Goal: Task Accomplishment & Management: Manage account settings

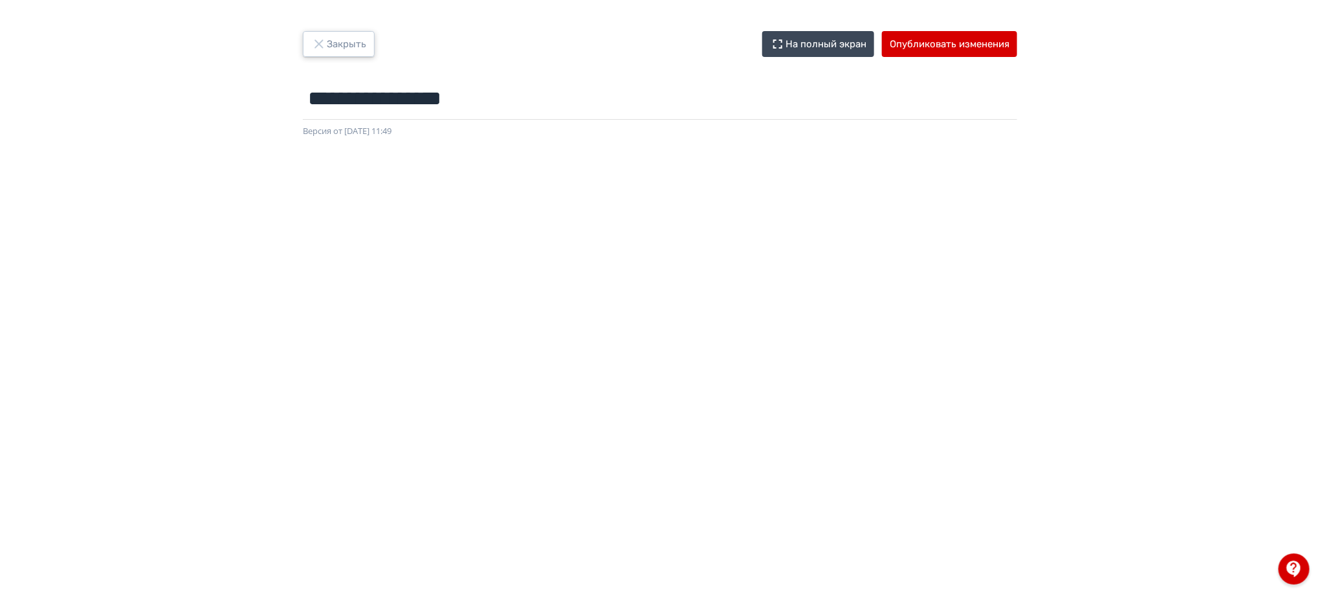
click at [343, 43] on button "Закрыть" at bounding box center [339, 44] width 72 height 26
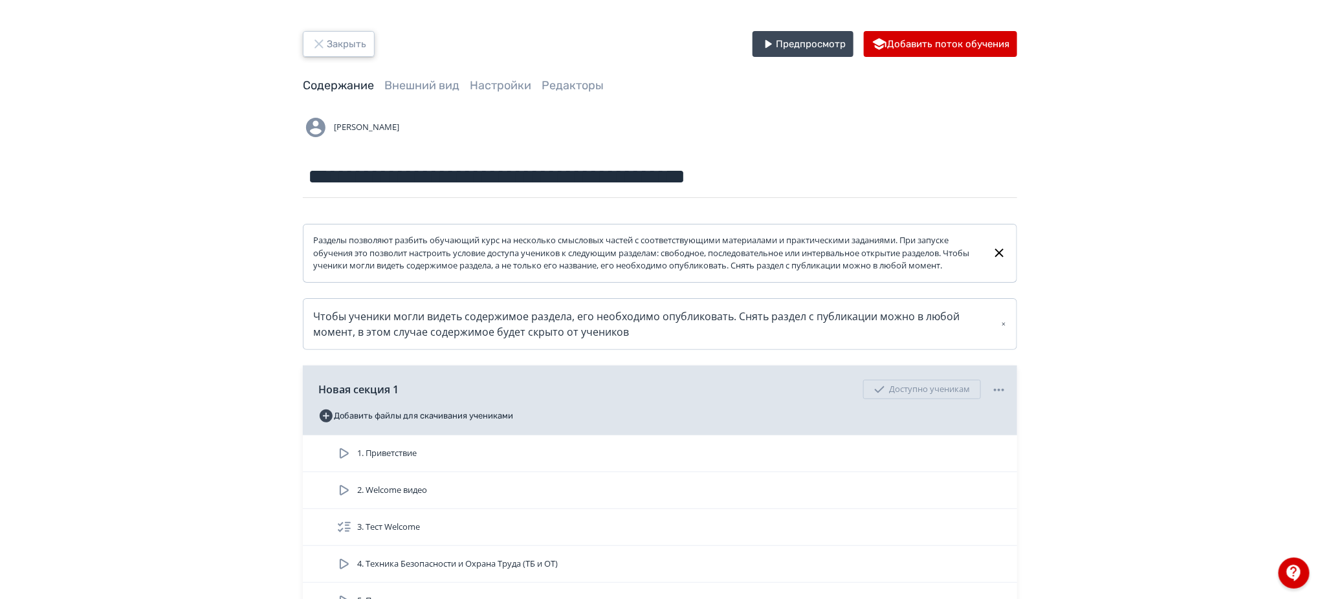
click at [329, 47] on button "Закрыть" at bounding box center [339, 44] width 72 height 26
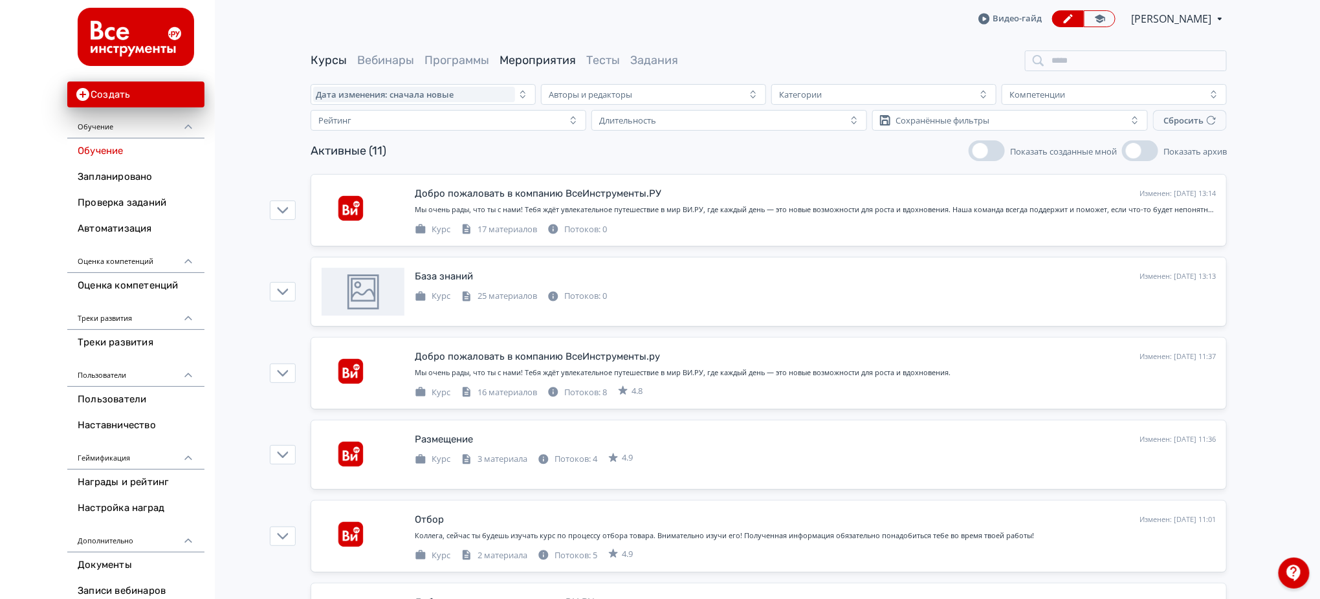
click at [546, 57] on link "Мероприятия" at bounding box center [537, 60] width 76 height 14
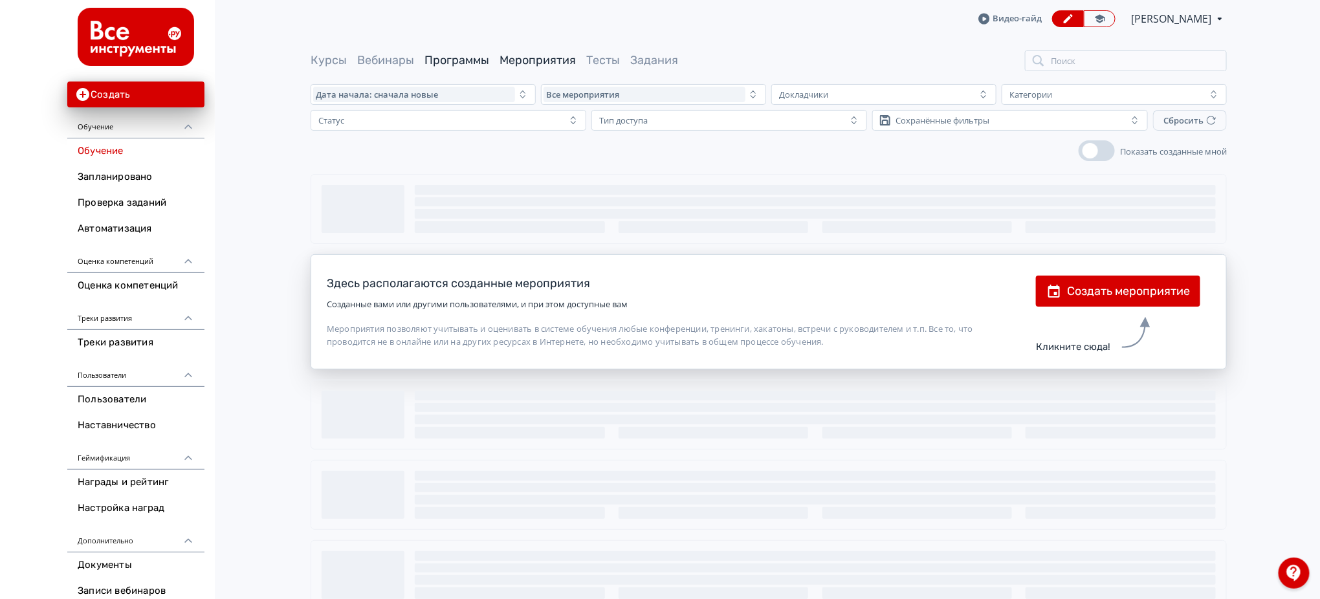
click at [465, 57] on link "Программы" at bounding box center [456, 60] width 65 height 14
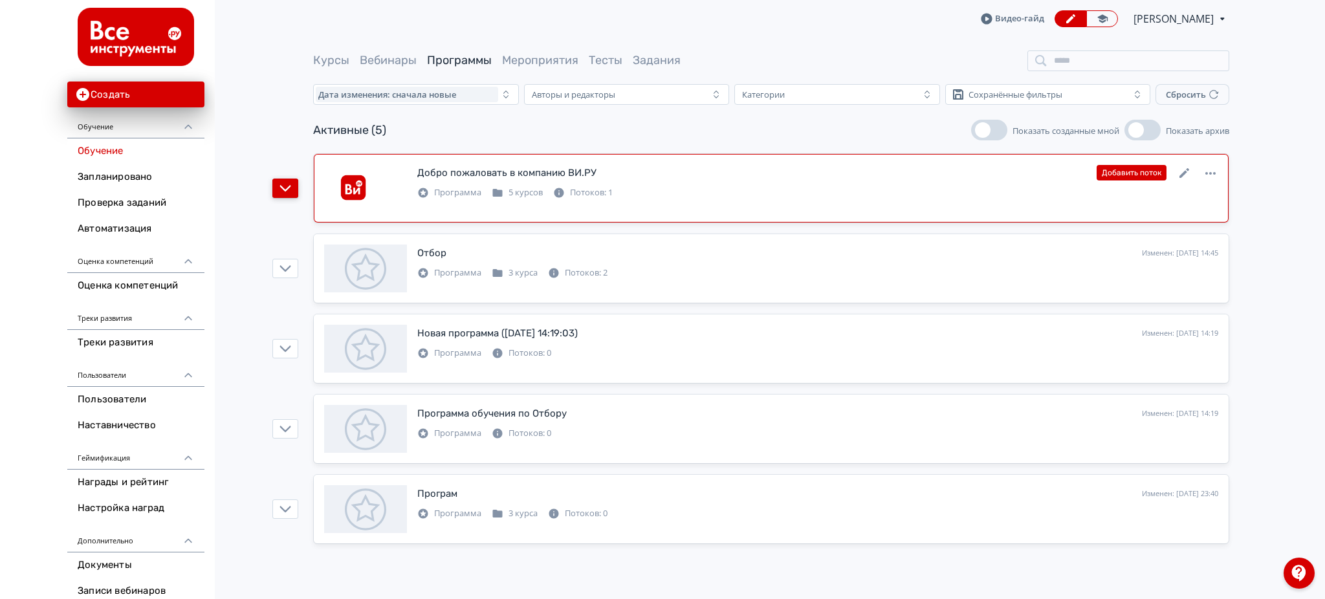
click at [287, 184] on icon "button" at bounding box center [285, 188] width 12 height 12
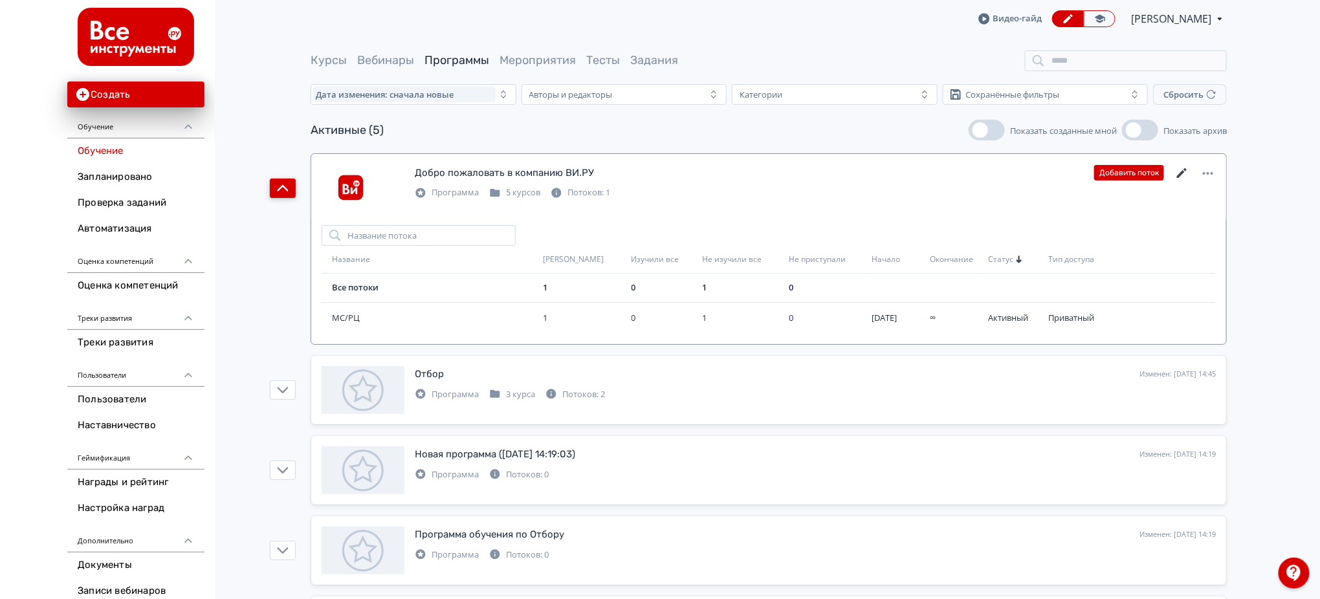
click at [1186, 174] on icon at bounding box center [1182, 174] width 16 height 16
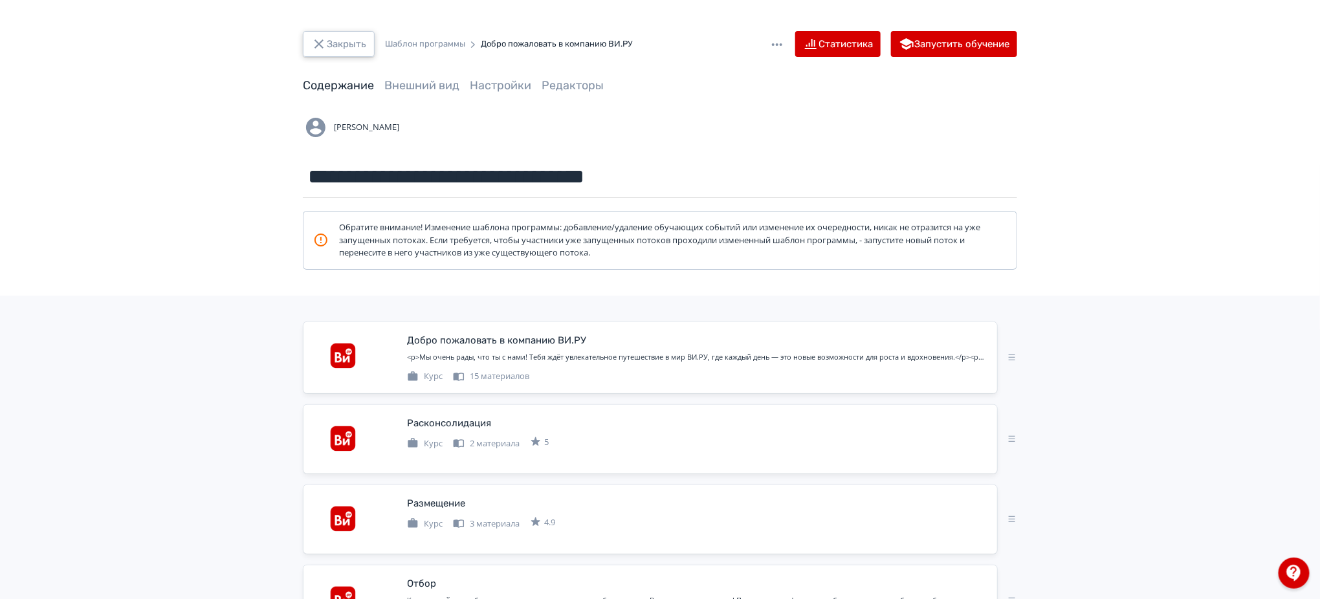
click at [343, 40] on button "Закрыть" at bounding box center [339, 44] width 72 height 26
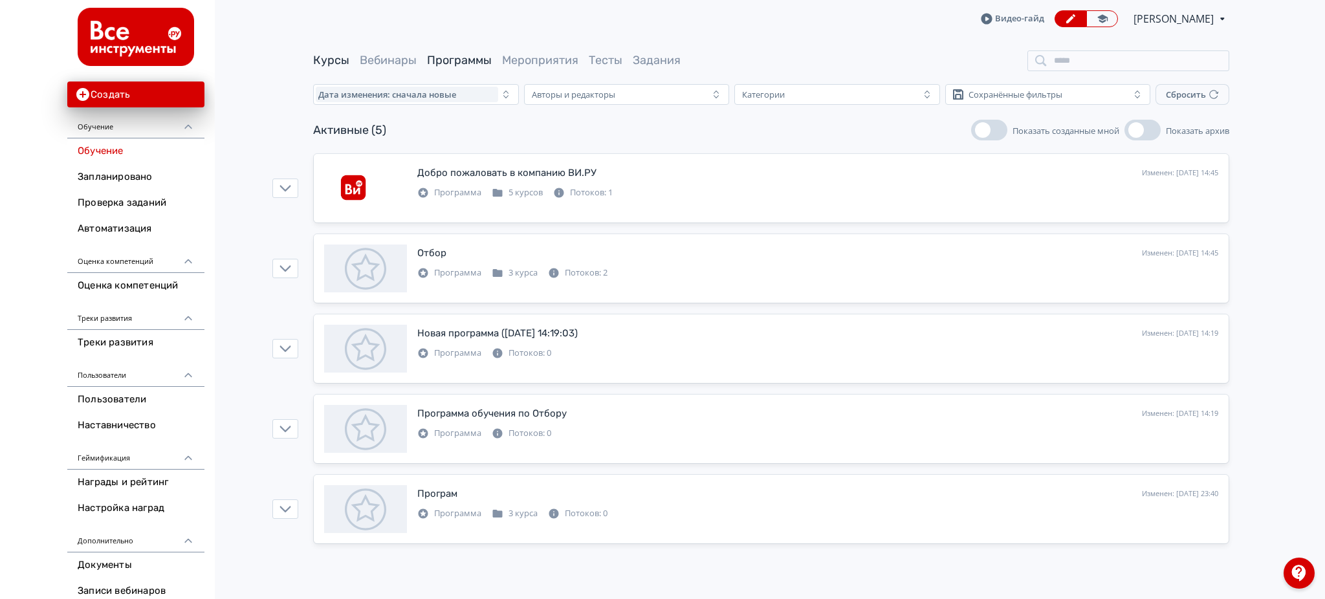
click at [336, 58] on link "Курсы" at bounding box center [331, 60] width 36 height 14
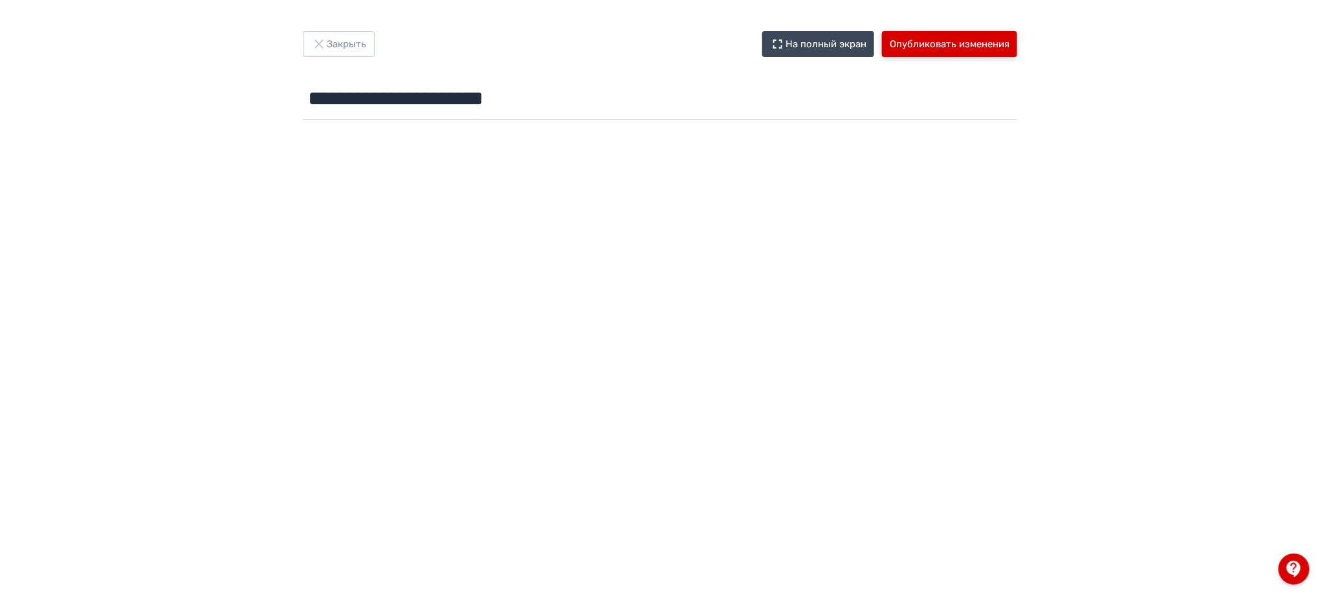
click at [978, 37] on button "Опубликовать изменения" at bounding box center [949, 44] width 135 height 26
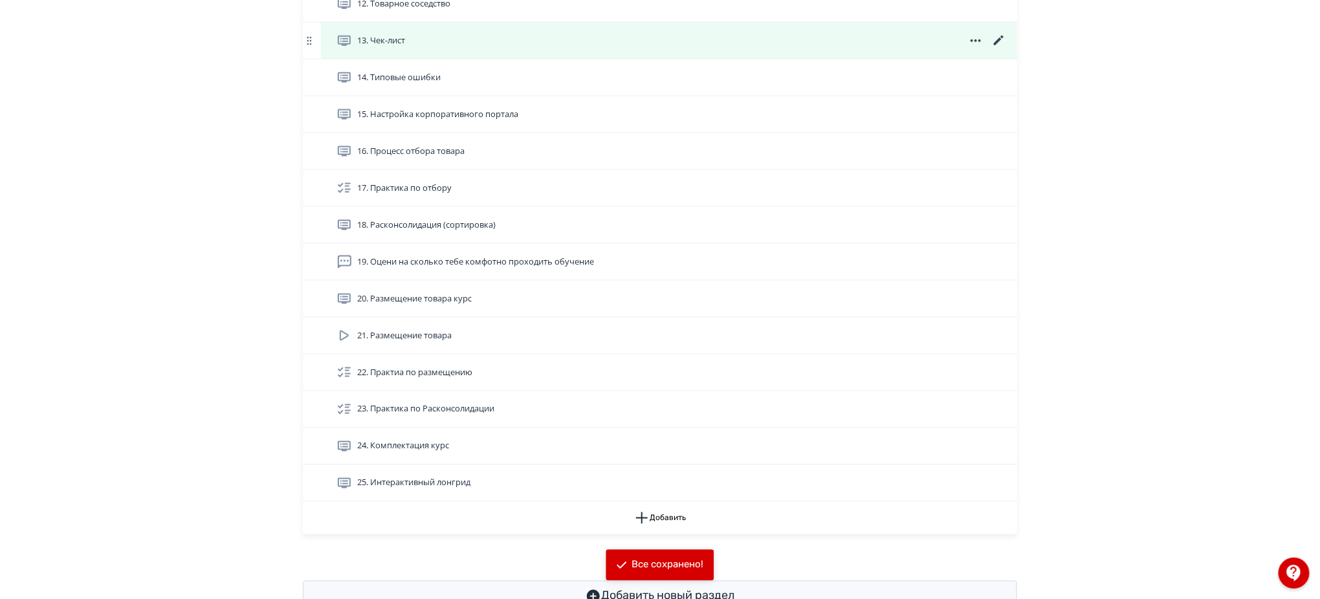
scroll to position [826, 0]
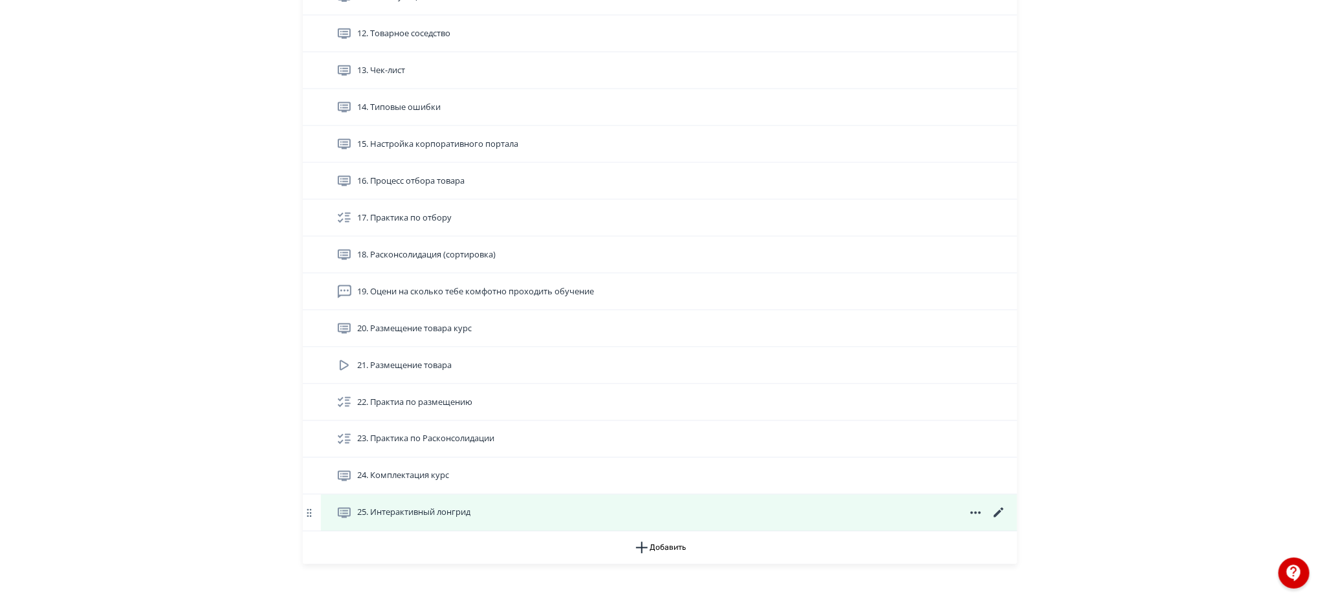
click at [998, 521] on icon at bounding box center [999, 513] width 16 height 16
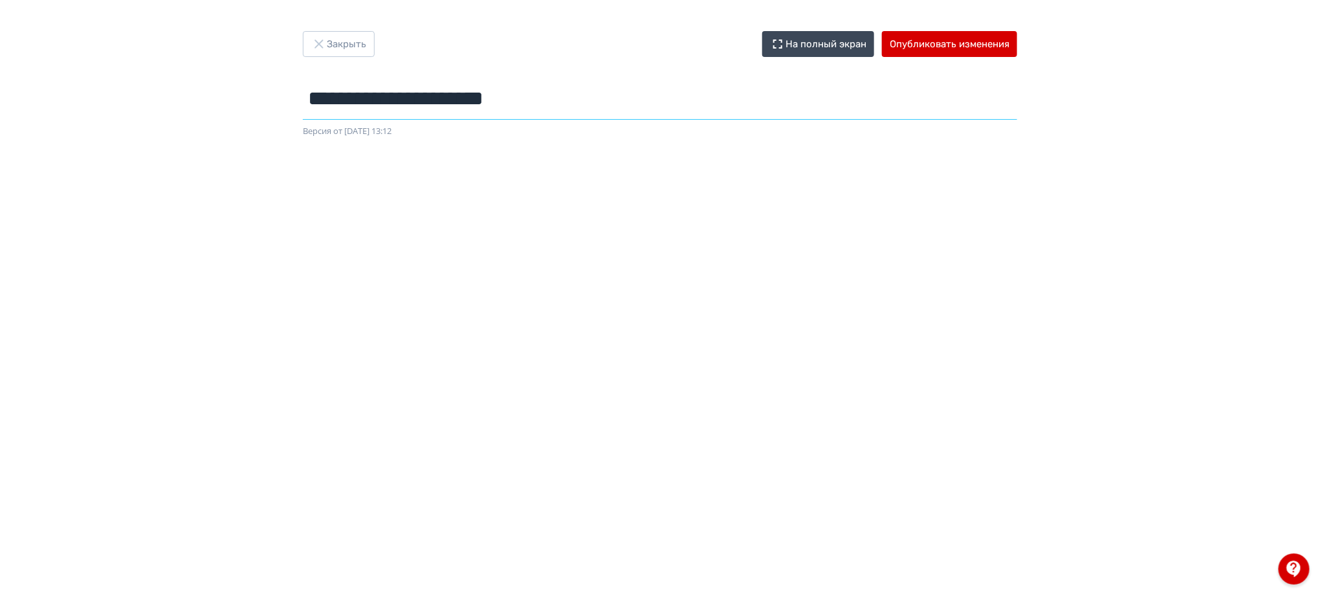
drag, startPoint x: 587, startPoint y: 97, endPoint x: 281, endPoint y: 91, distance: 306.7
click at [281, 91] on div "**********" at bounding box center [660, 84] width 776 height 107
type input "**********"
click at [573, 42] on div "Закрыть На полный экран Опубликовать изменения" at bounding box center [660, 44] width 714 height 26
click at [369, 40] on button "Закрыть" at bounding box center [339, 44] width 72 height 26
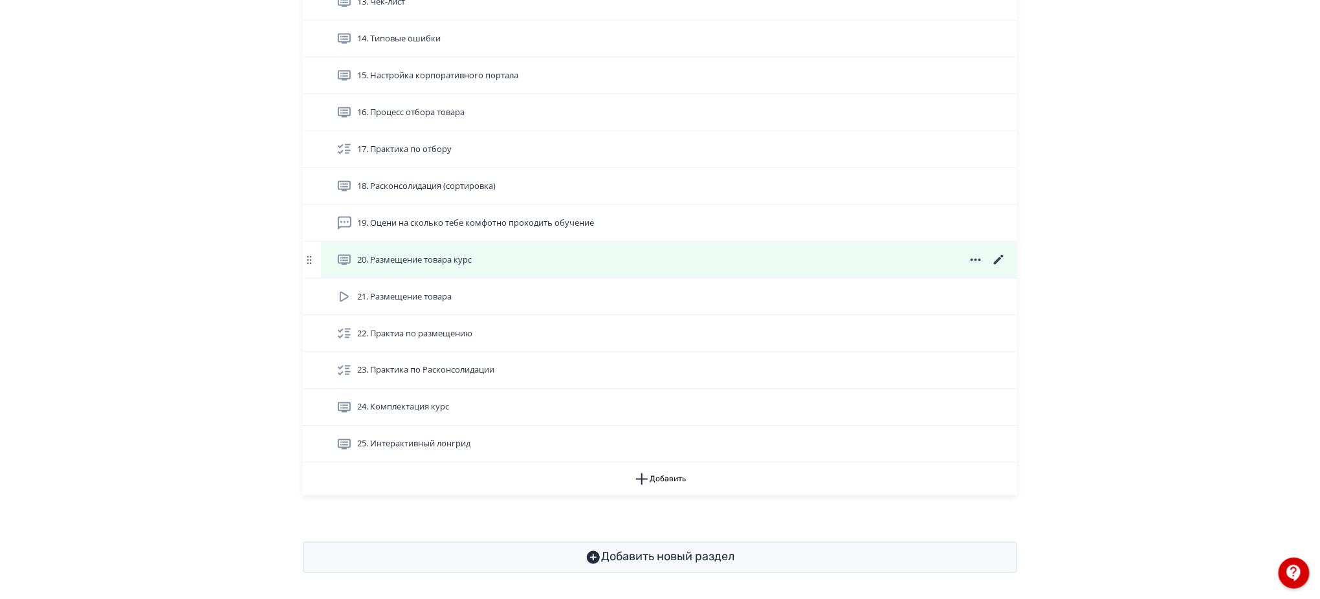
scroll to position [912, 0]
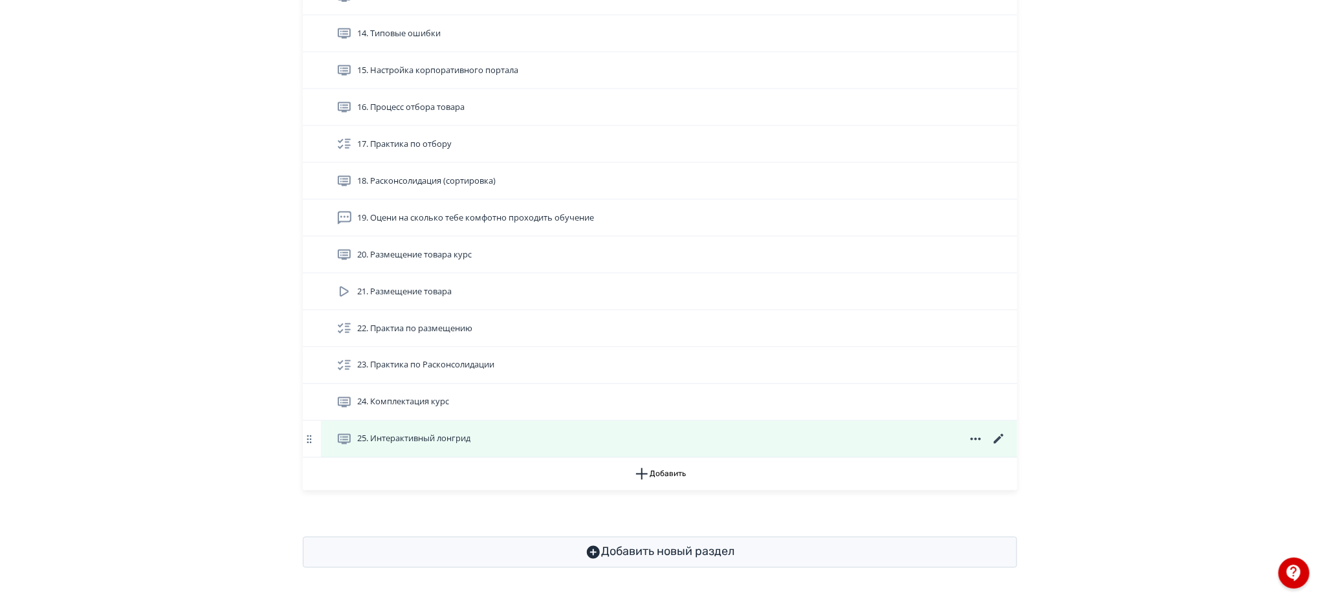
click at [998, 438] on icon at bounding box center [999, 440] width 16 height 16
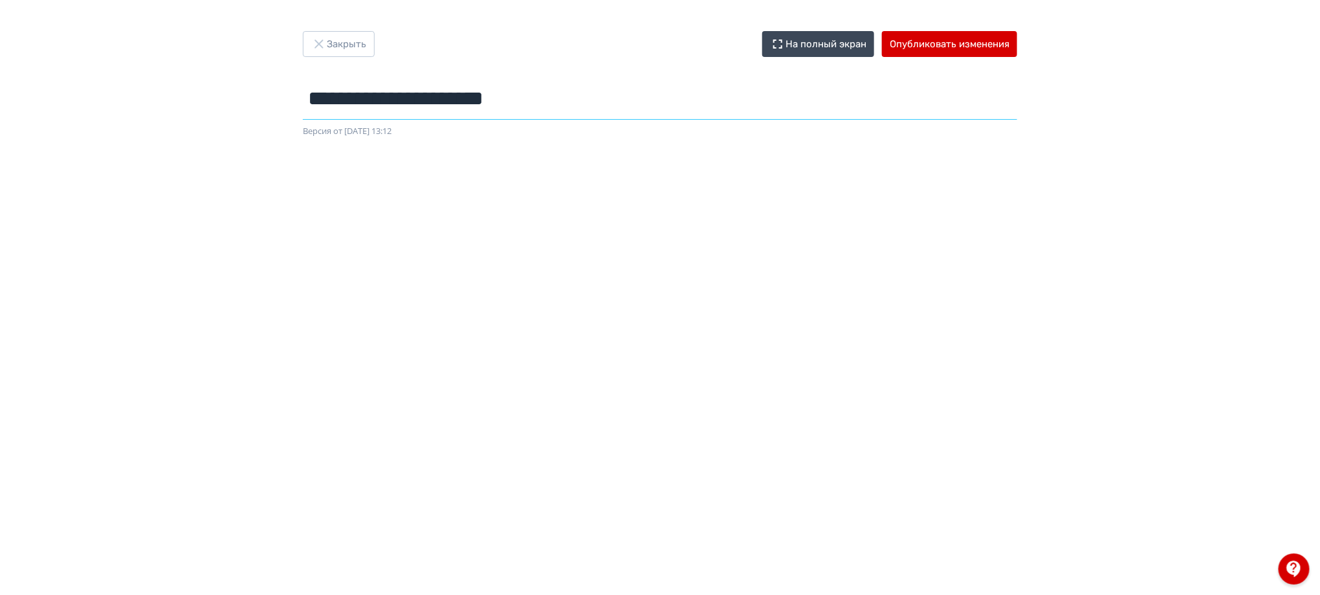
drag, startPoint x: 614, startPoint y: 102, endPoint x: 213, endPoint y: 91, distance: 400.6
click at [213, 91] on div "**********" at bounding box center [660, 297] width 1320 height 532
type input "**********"
click at [933, 38] on button "Опубликовать изменения" at bounding box center [949, 44] width 135 height 26
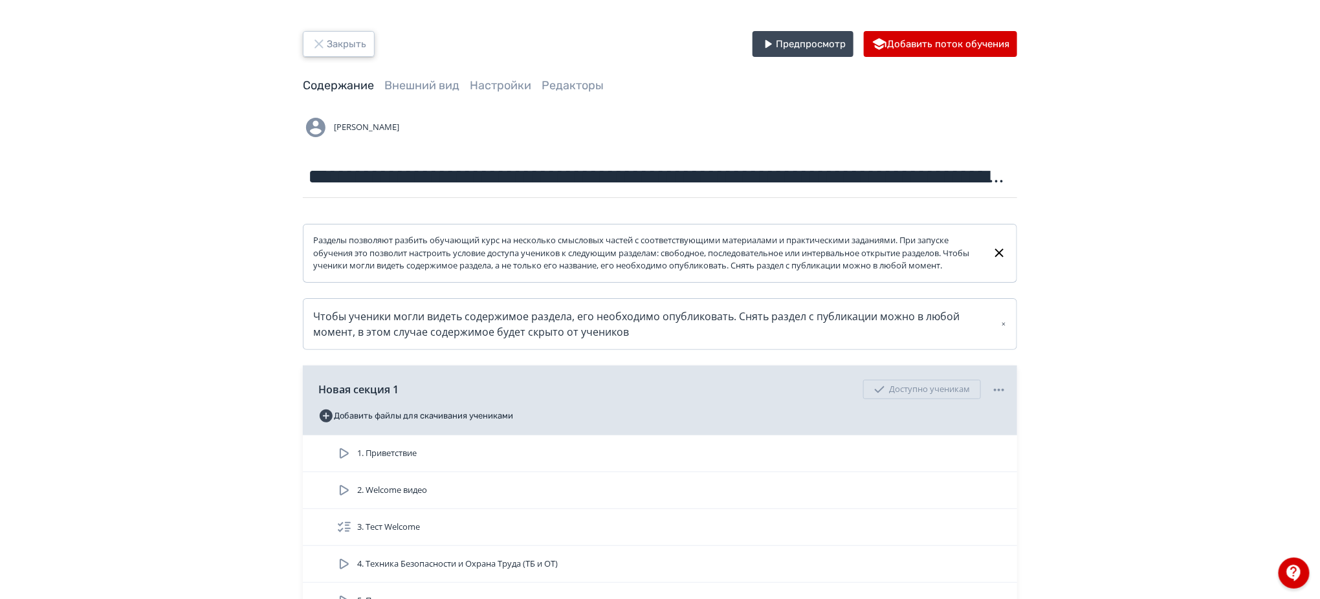
click at [348, 45] on button "Закрыть" at bounding box center [339, 44] width 72 height 26
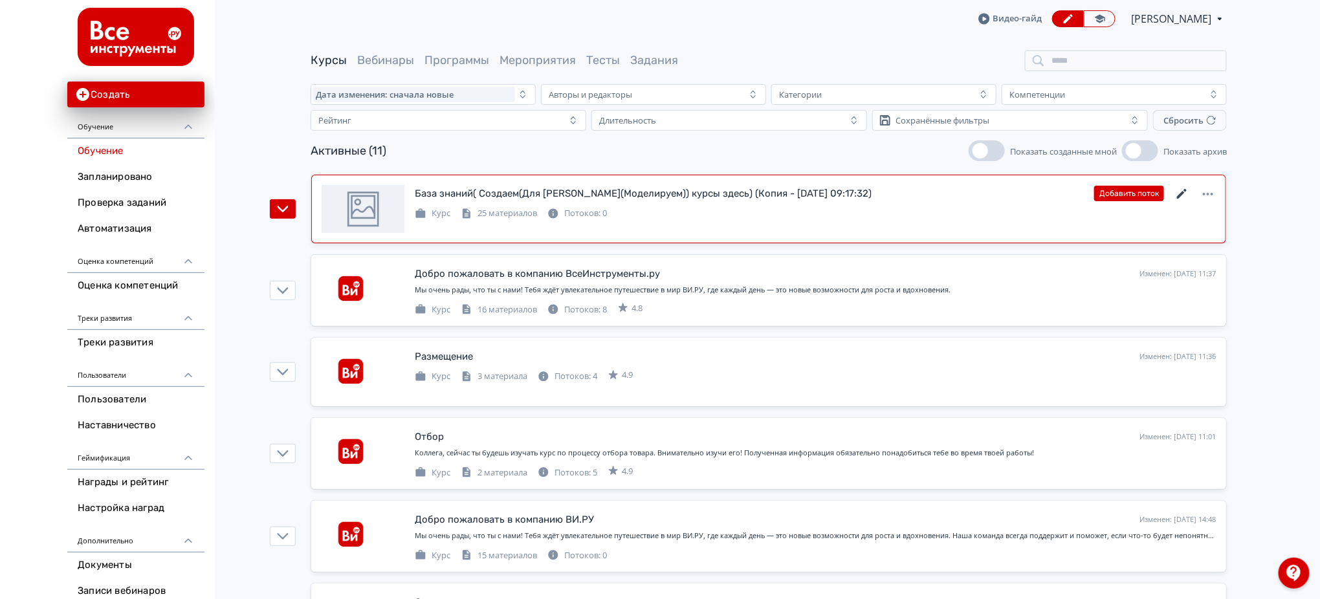
click at [1177, 193] on icon at bounding box center [1182, 194] width 16 height 16
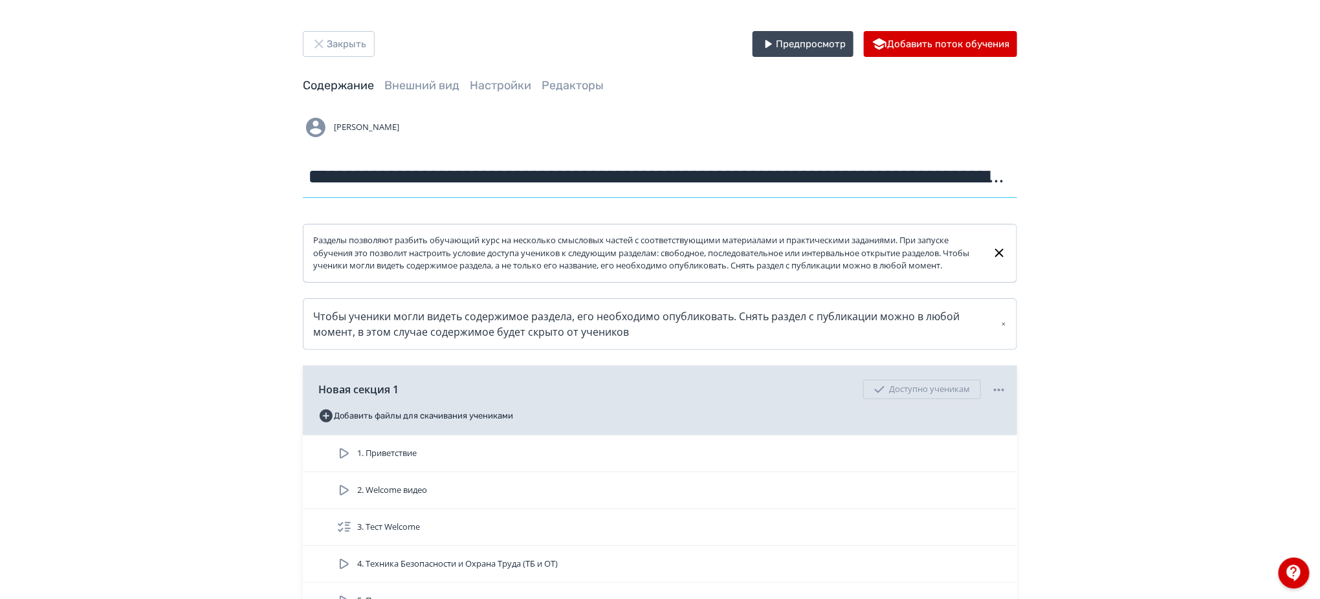
scroll to position [0, 184]
drag, startPoint x: 432, startPoint y: 174, endPoint x: 1186, endPoint y: 164, distance: 753.8
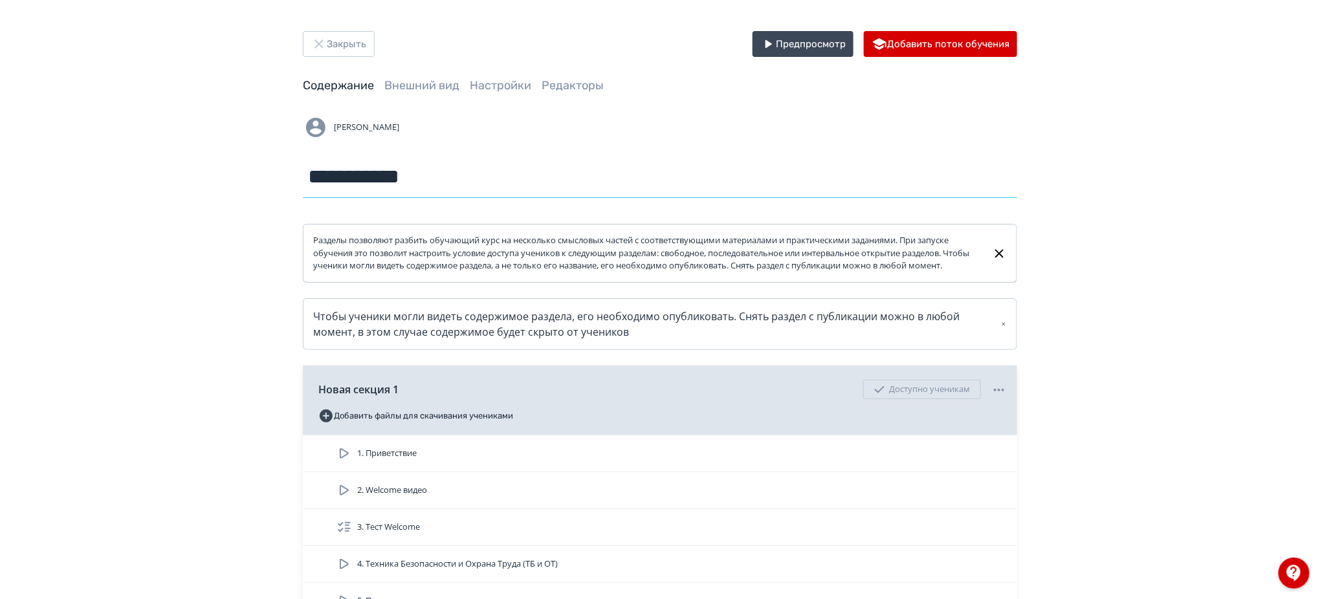
scroll to position [0, 0]
type input "**********"
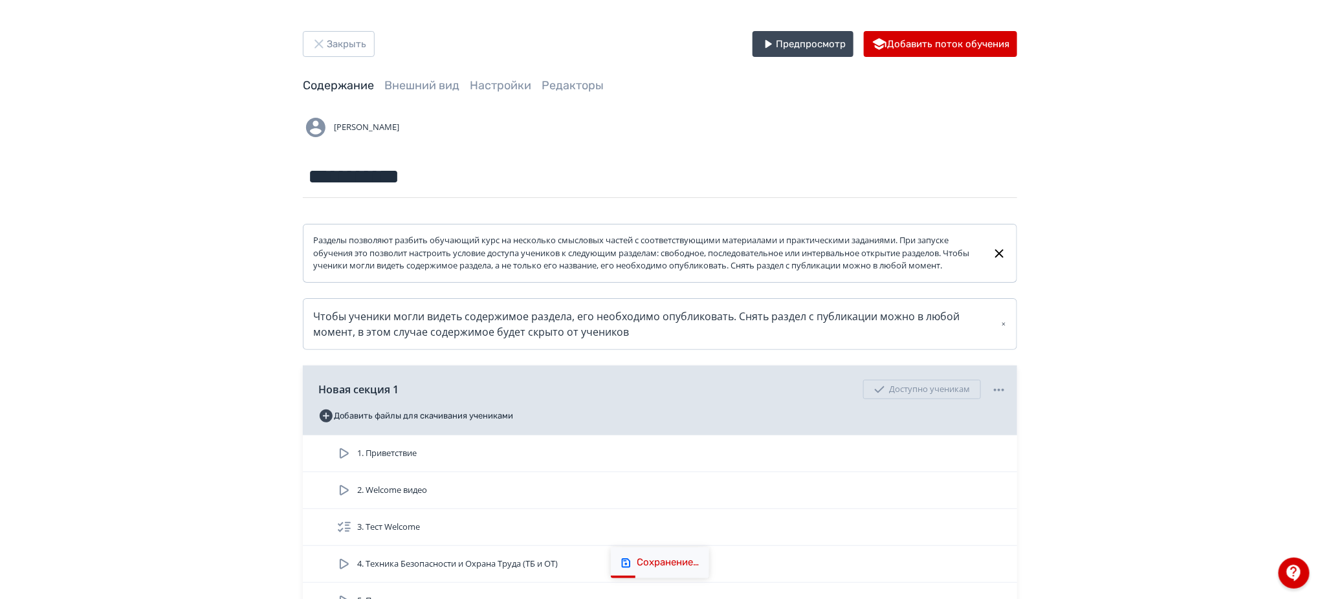
click at [336, 43] on button "Закрыть" at bounding box center [339, 44] width 72 height 26
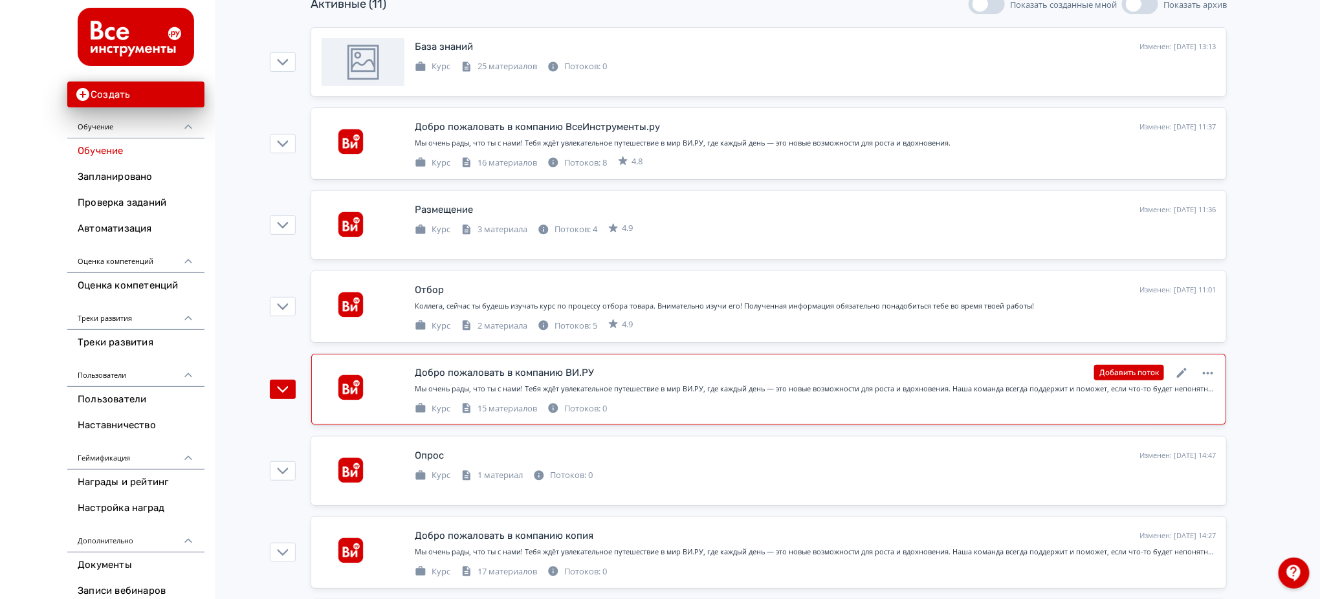
scroll to position [172, 0]
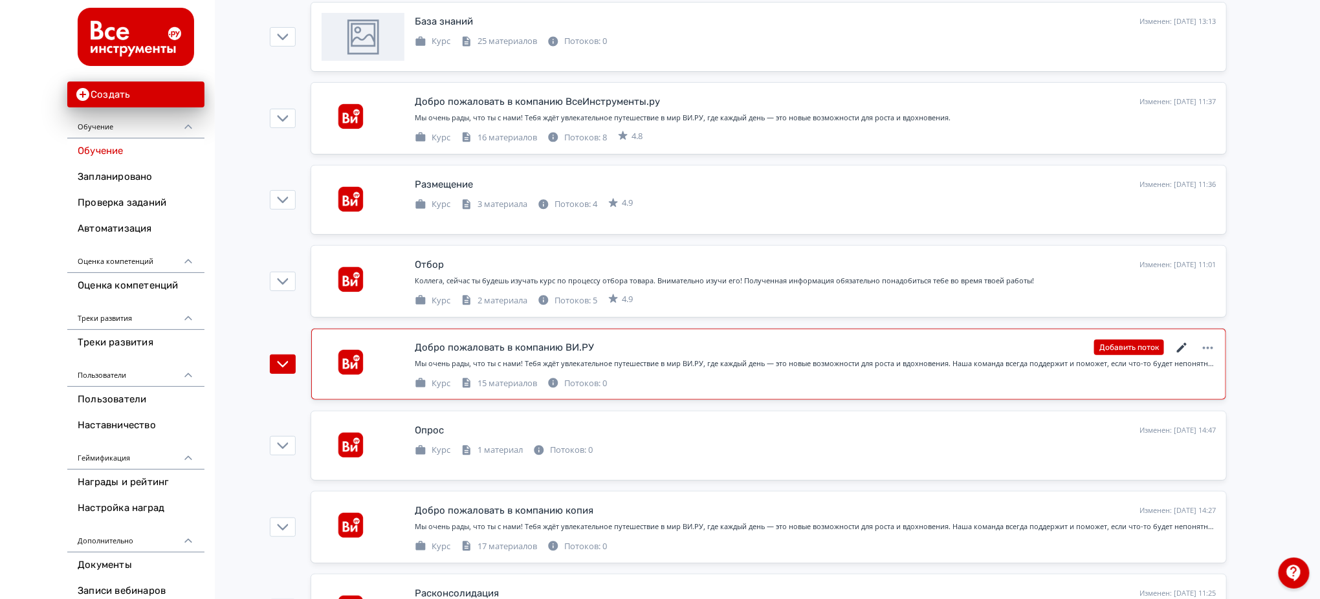
click at [1185, 345] on icon at bounding box center [1182, 348] width 10 height 10
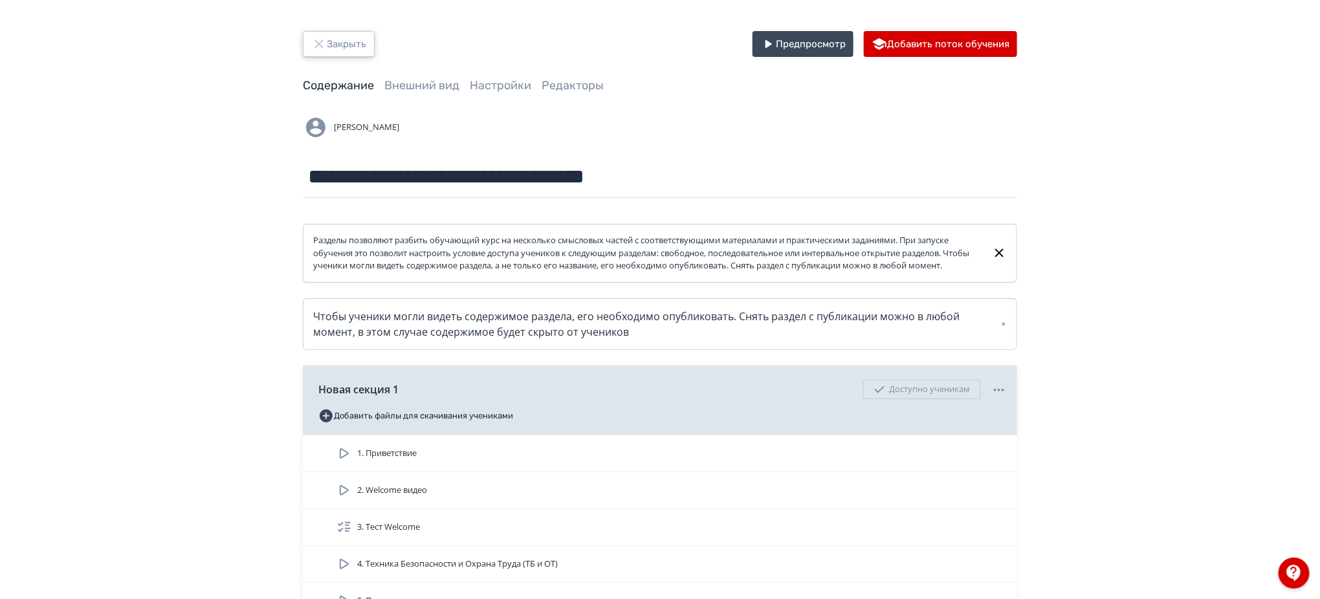
click at [351, 45] on button "Закрыть" at bounding box center [339, 44] width 72 height 26
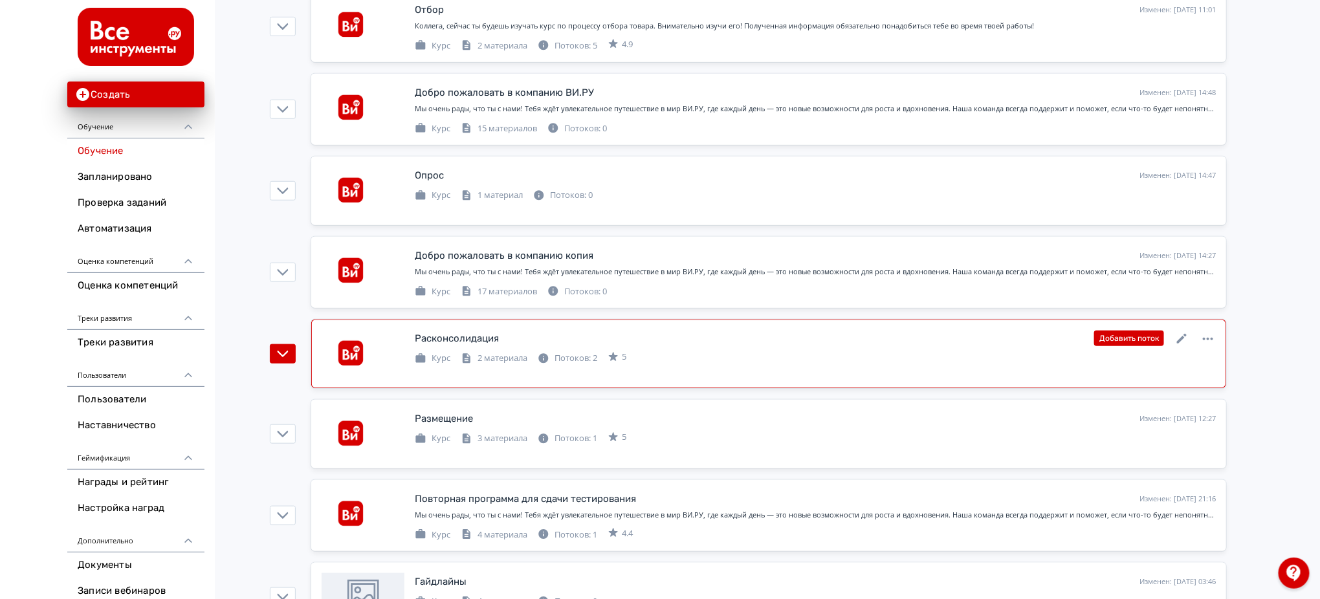
scroll to position [397, 0]
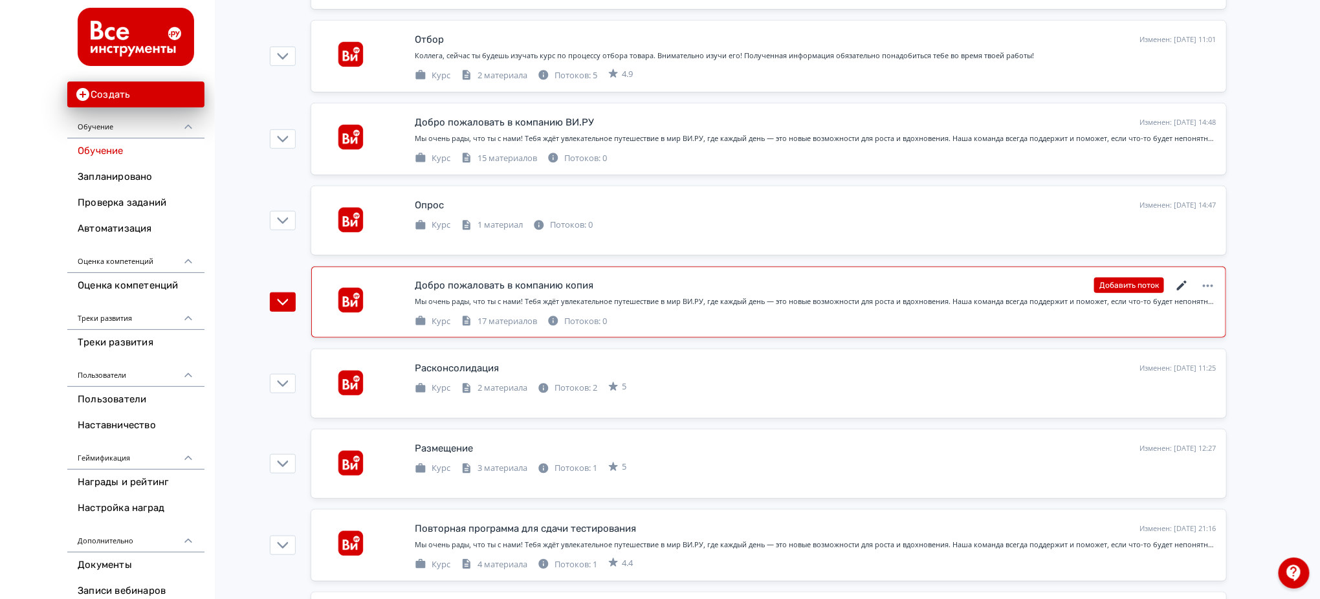
click at [1181, 285] on icon at bounding box center [1182, 286] width 10 height 10
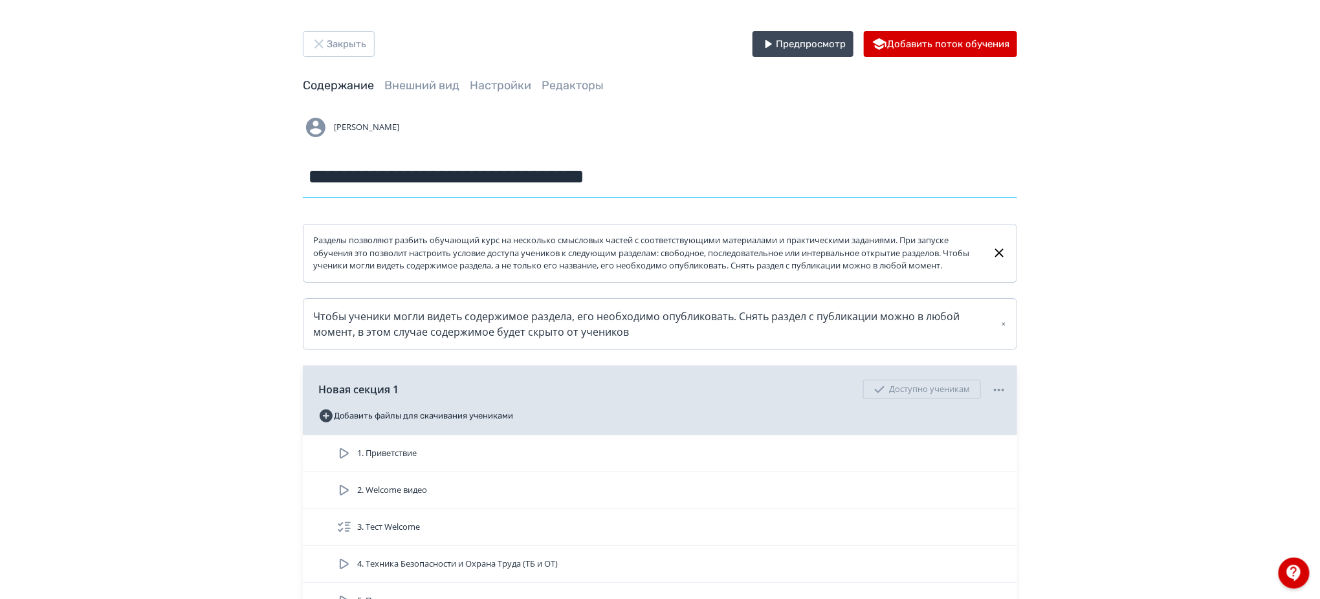
drag, startPoint x: 628, startPoint y: 171, endPoint x: 780, endPoint y: 179, distance: 152.2
click at [780, 179] on input "**********" at bounding box center [660, 177] width 714 height 42
type input "**********"
click at [1228, 216] on div "**********" at bounding box center [660, 601] width 1320 height 1203
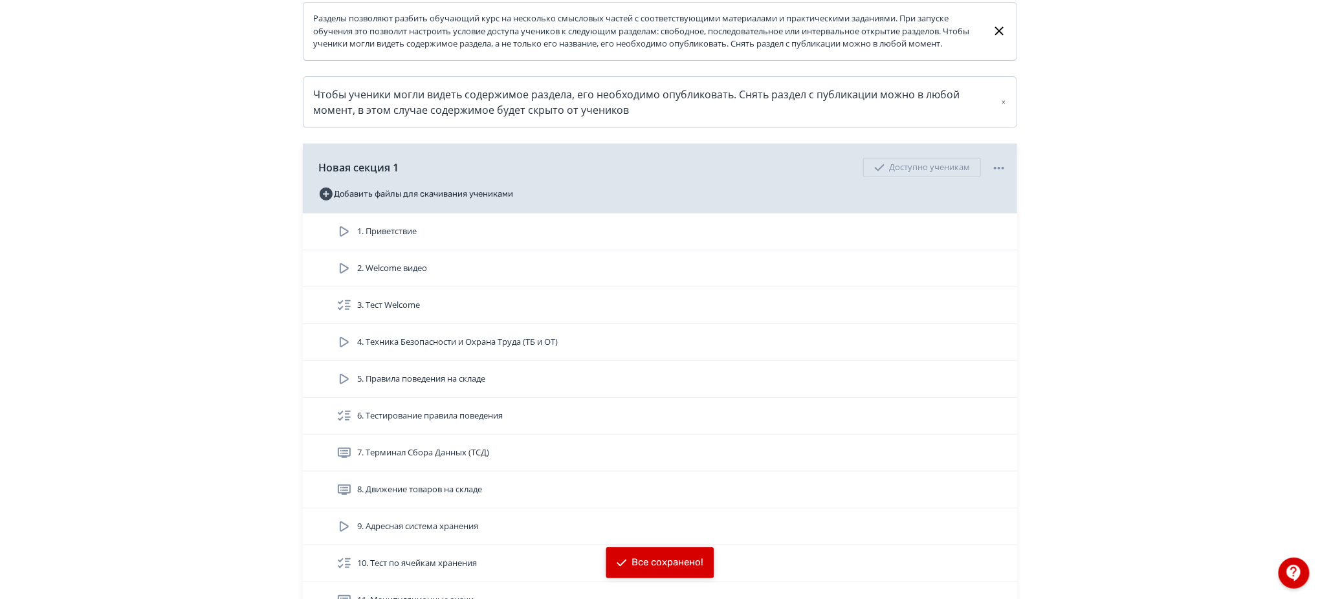
scroll to position [259, 0]
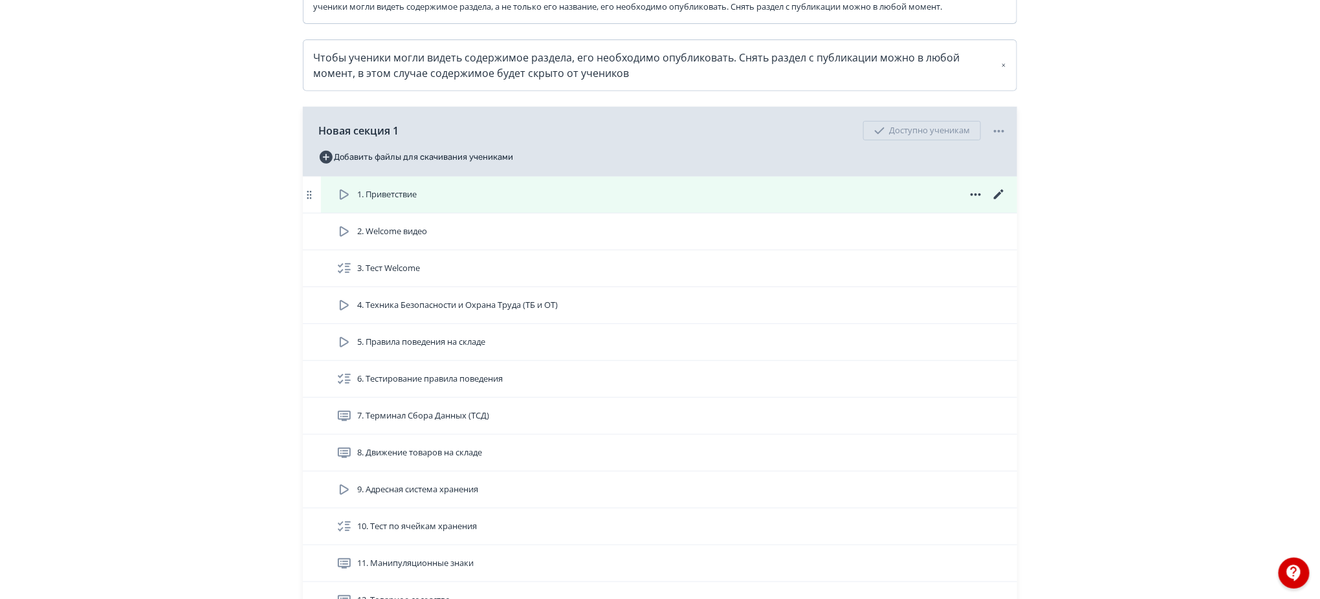
click at [998, 199] on icon at bounding box center [999, 195] width 10 height 10
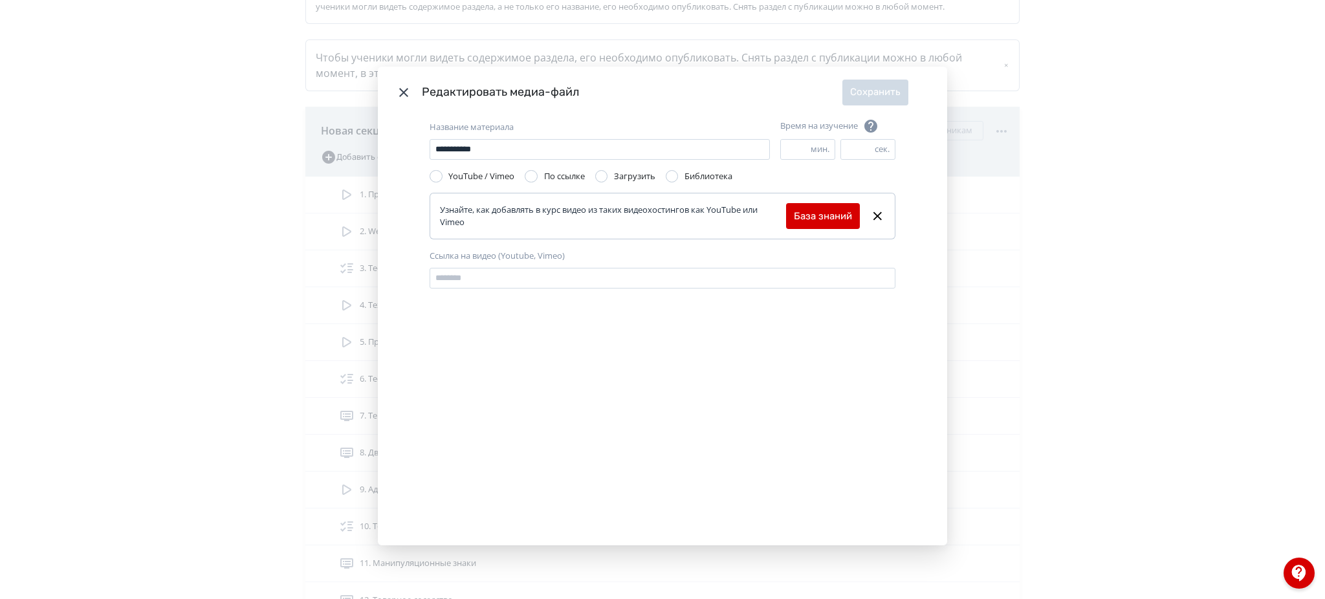
click at [1141, 203] on div "**********" at bounding box center [662, 299] width 1325 height 599
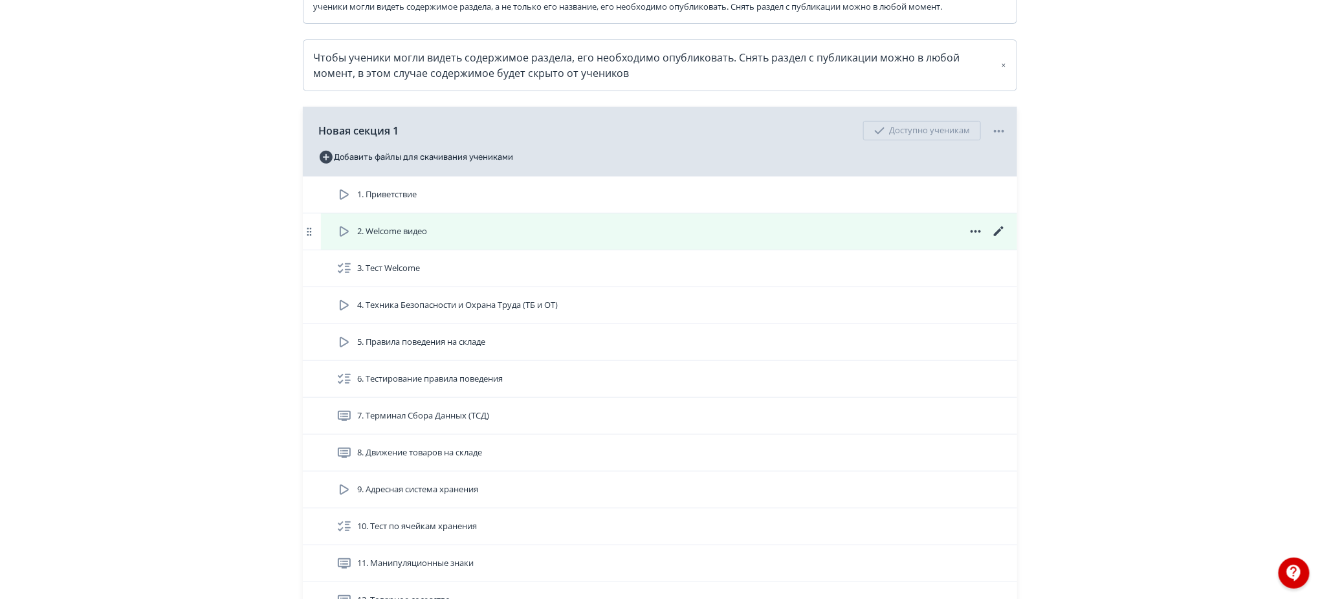
click at [1002, 236] on icon at bounding box center [999, 231] width 10 height 10
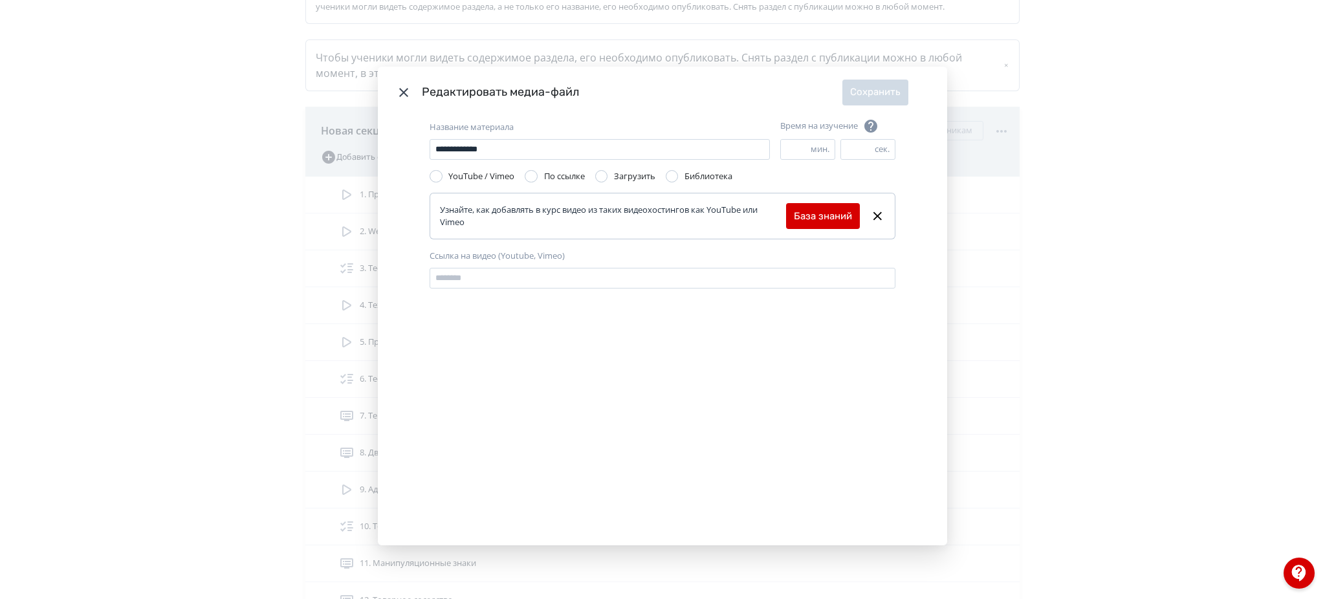
click at [1091, 256] on div "**********" at bounding box center [662, 299] width 1325 height 599
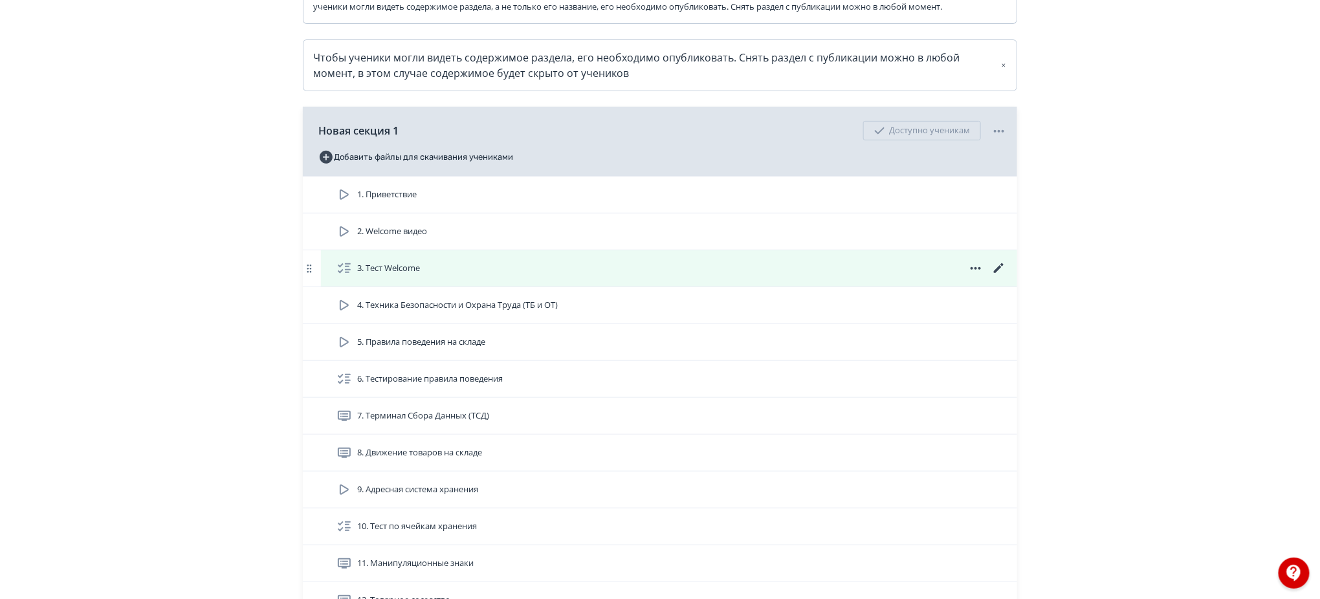
click at [1000, 276] on icon at bounding box center [999, 269] width 16 height 16
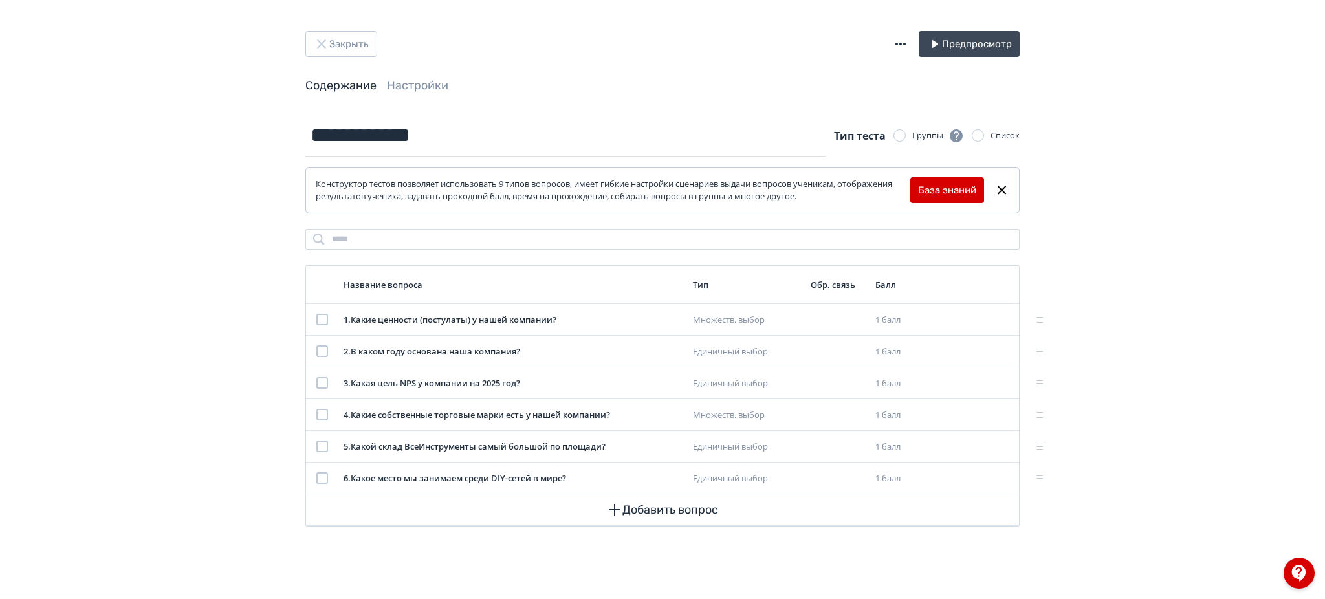
click at [422, 94] on div "Закрыть Предпросмотр Содержание Настройки" at bounding box center [662, 72] width 776 height 83
click at [422, 84] on link "Настройки" at bounding box center [417, 85] width 61 height 14
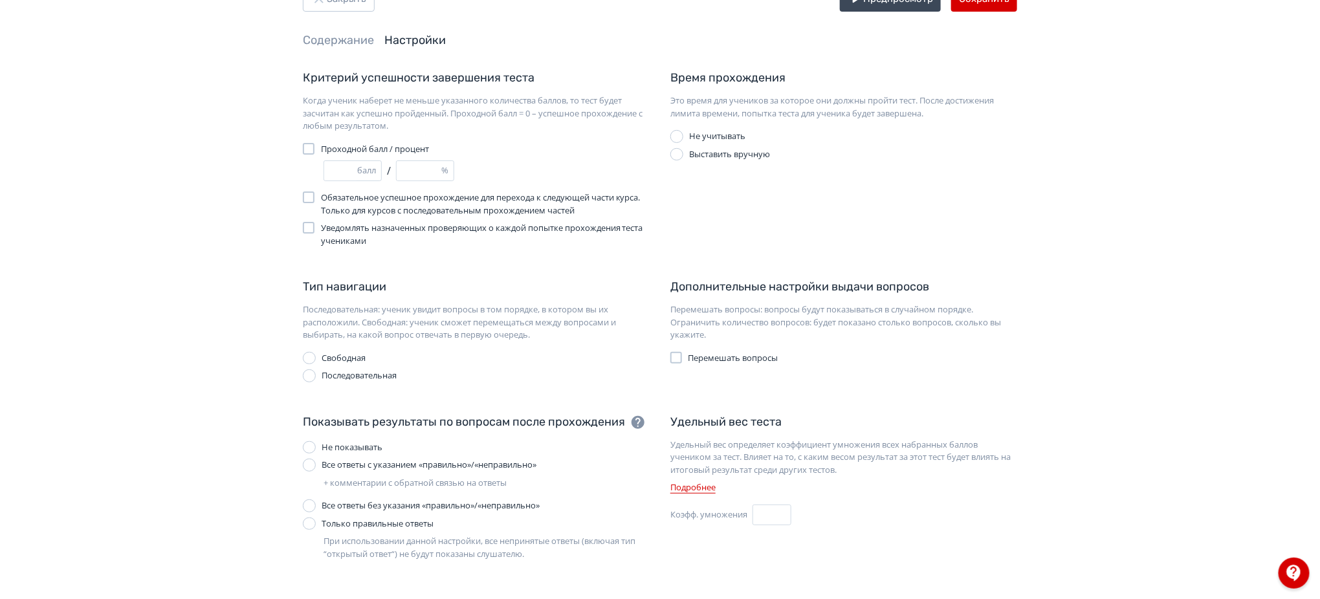
scroll to position [86, 0]
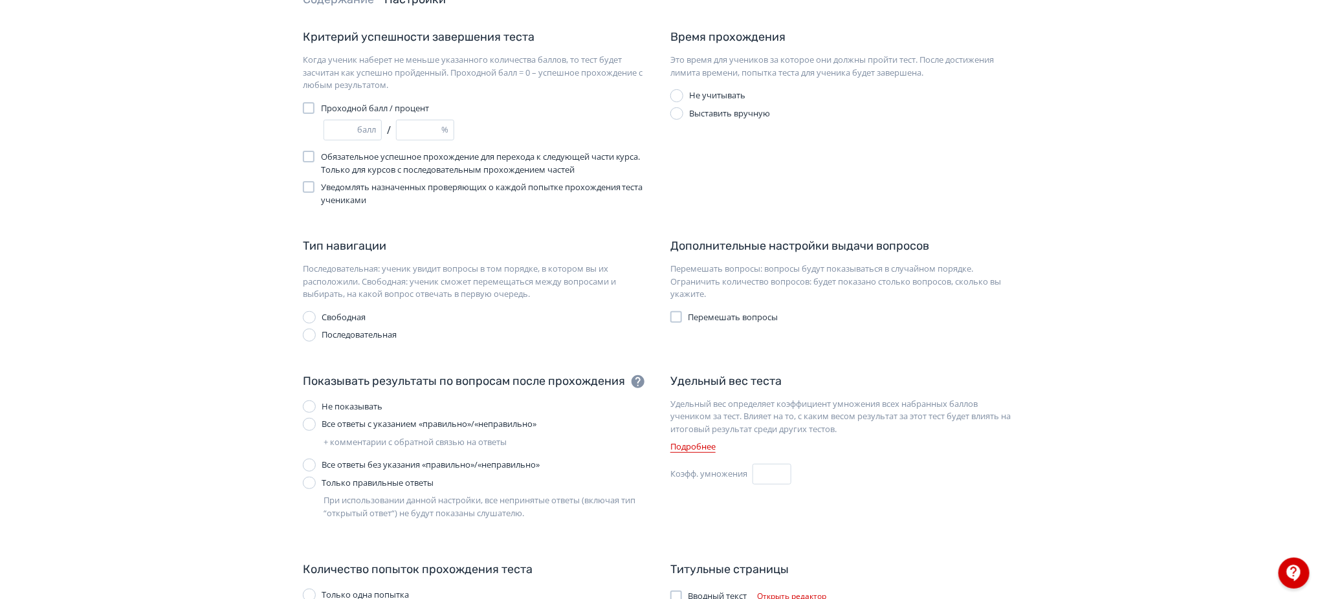
click at [345, 411] on div "Не показывать" at bounding box center [352, 406] width 61 height 13
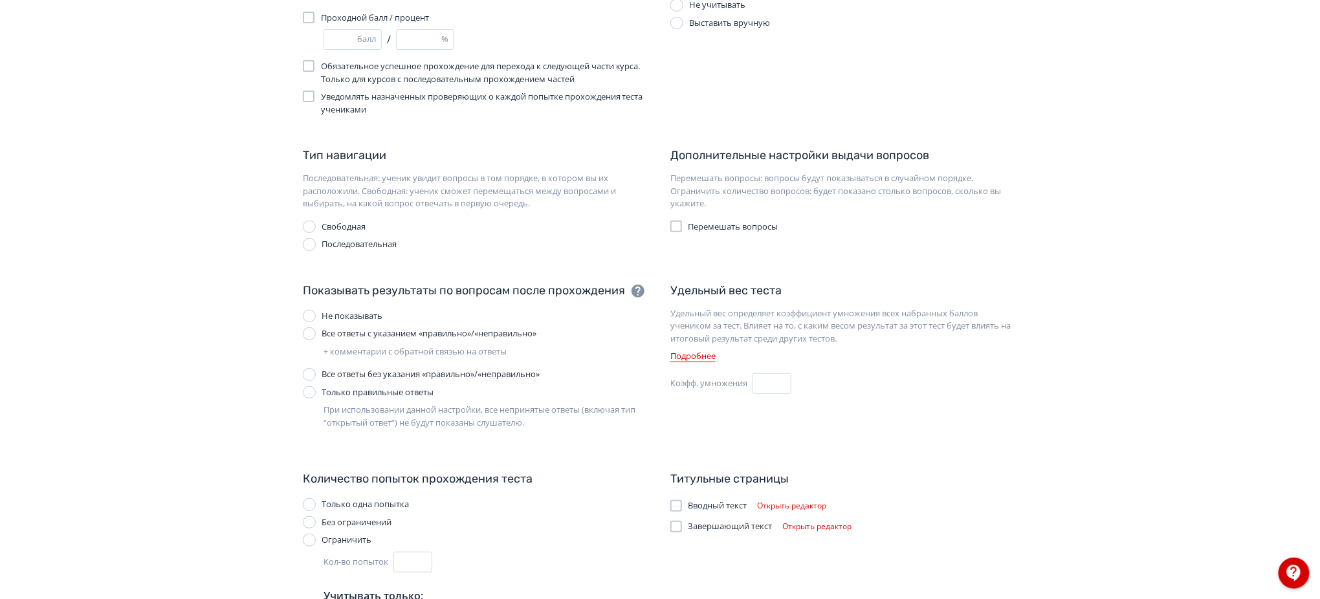
scroll to position [257, 0]
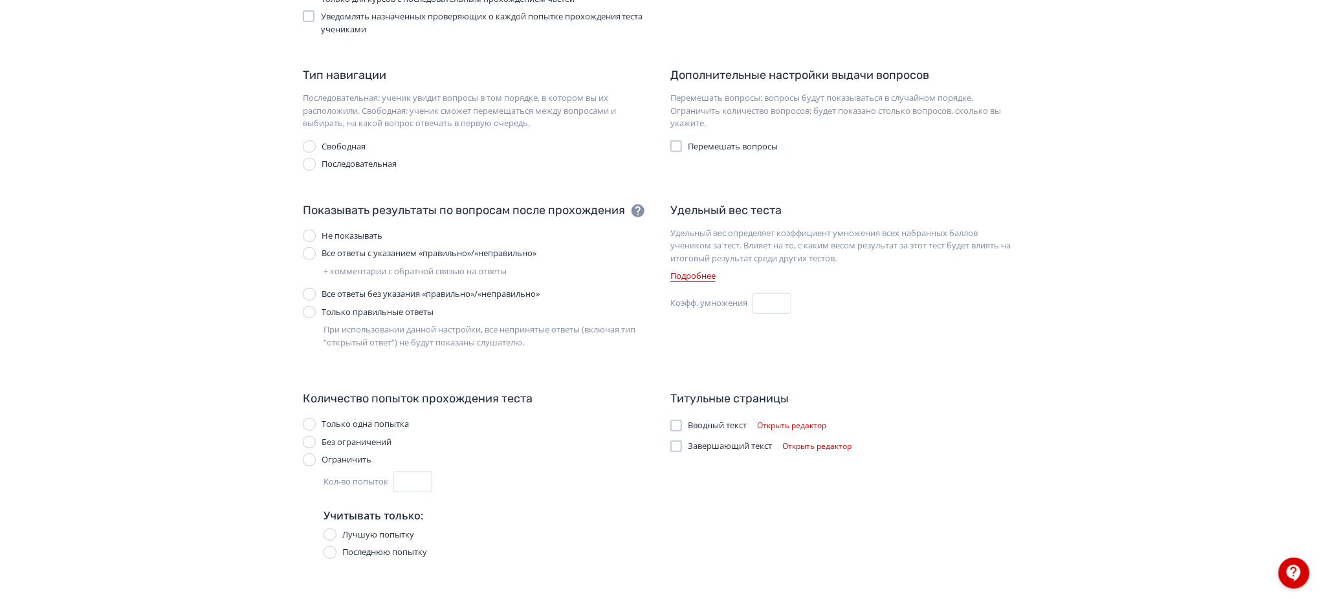
click at [804, 425] on button "Открыть редактор" at bounding box center [792, 426] width 80 height 16
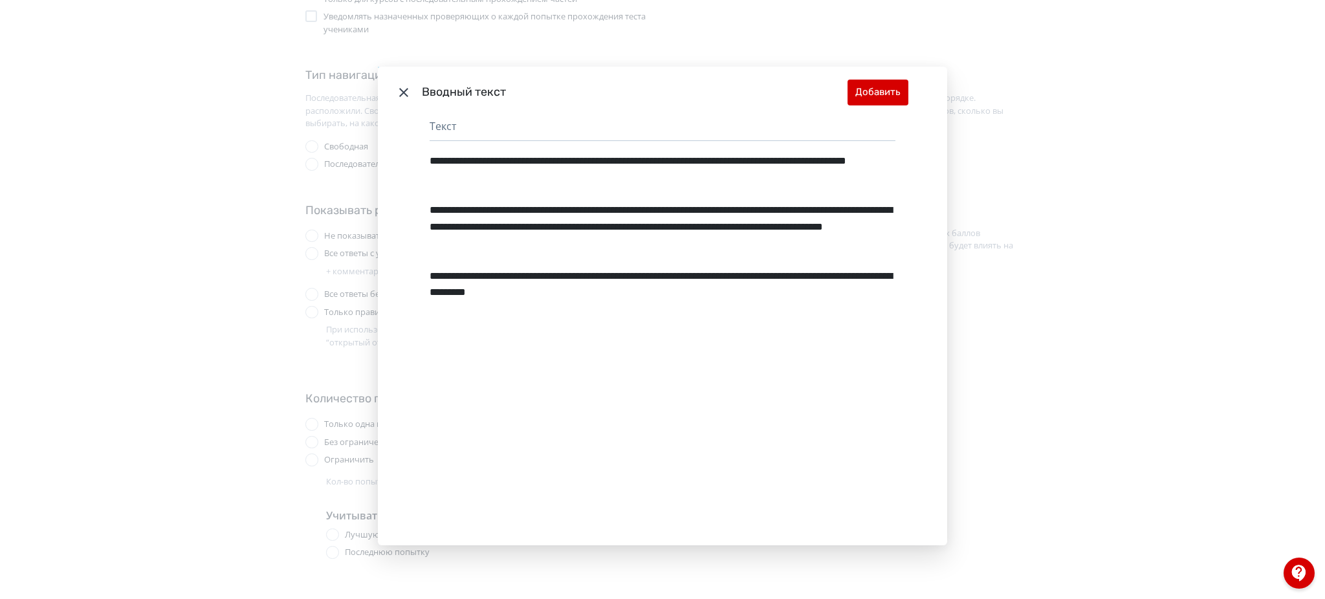
click at [1090, 195] on div "**********" at bounding box center [662, 299] width 1325 height 599
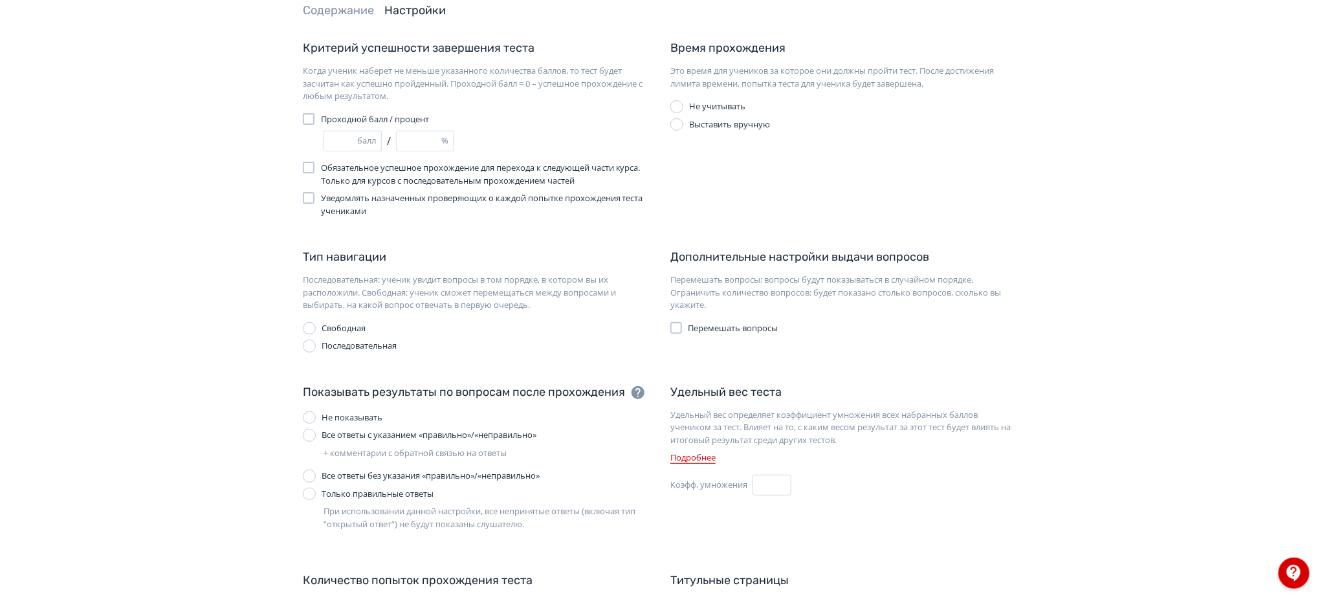
scroll to position [0, 0]
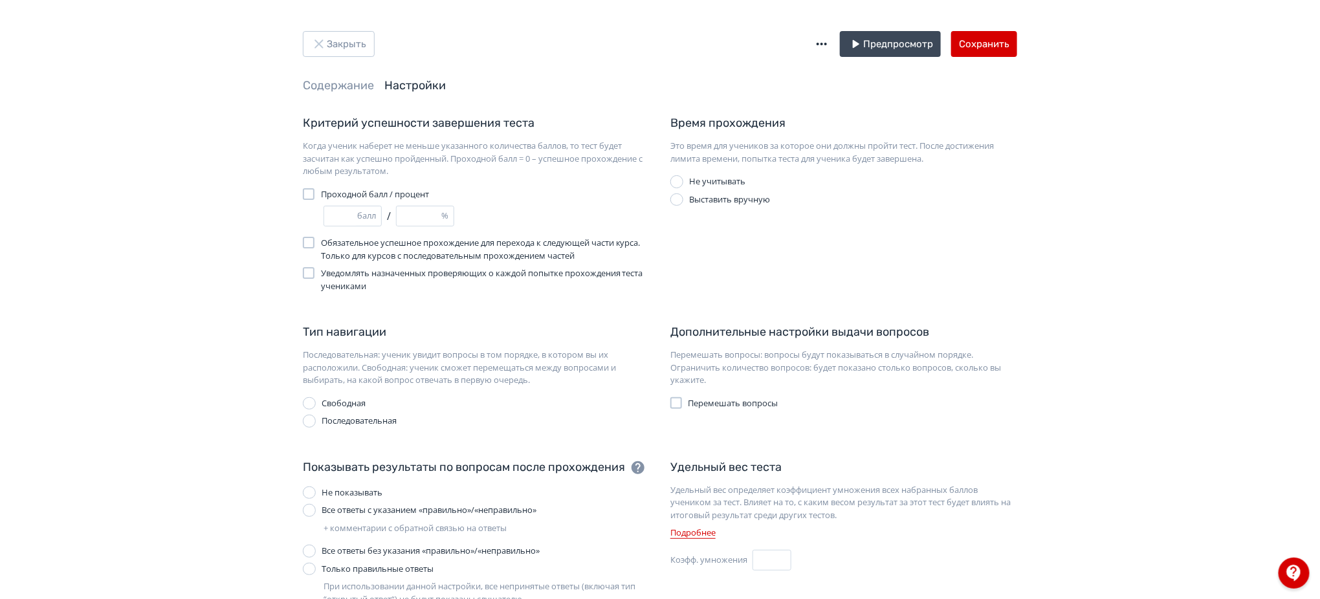
click at [668, 406] on div "Дополнительные настройки выдачи вопросов Перемешать вопросы: вопросы будут пока…" at bounding box center [843, 375] width 367 height 104
click at [680, 408] on div at bounding box center [676, 403] width 12 height 12
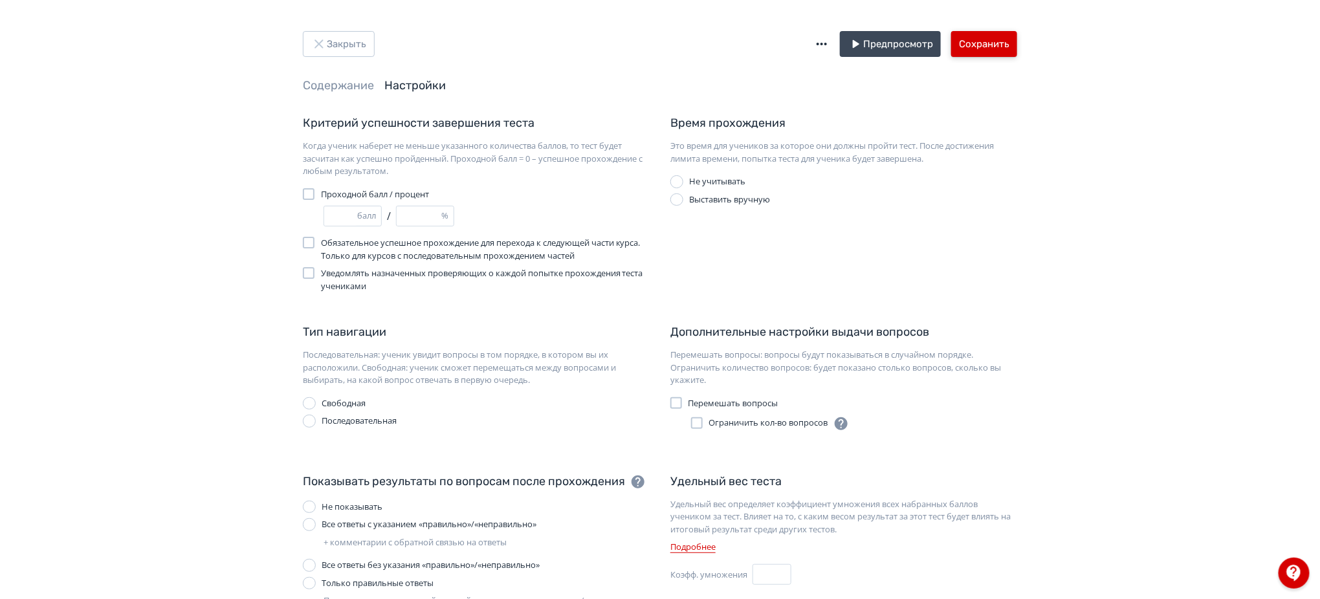
click at [983, 44] on button "Сохранить" at bounding box center [984, 44] width 66 height 26
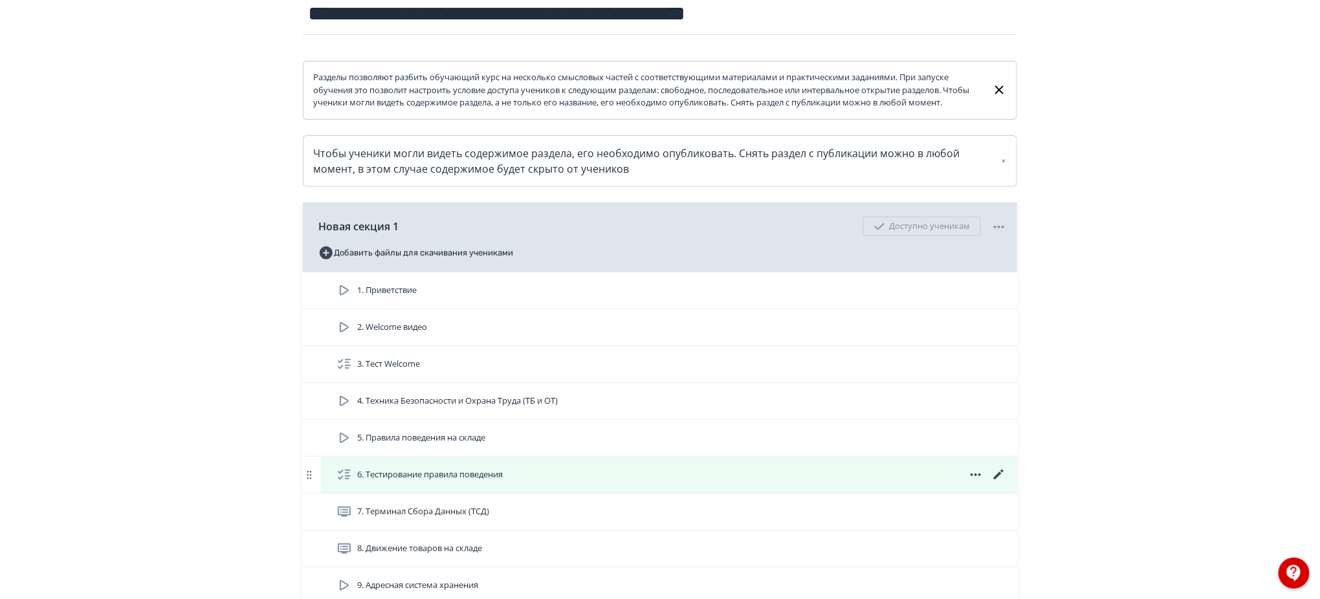
scroll to position [259, 0]
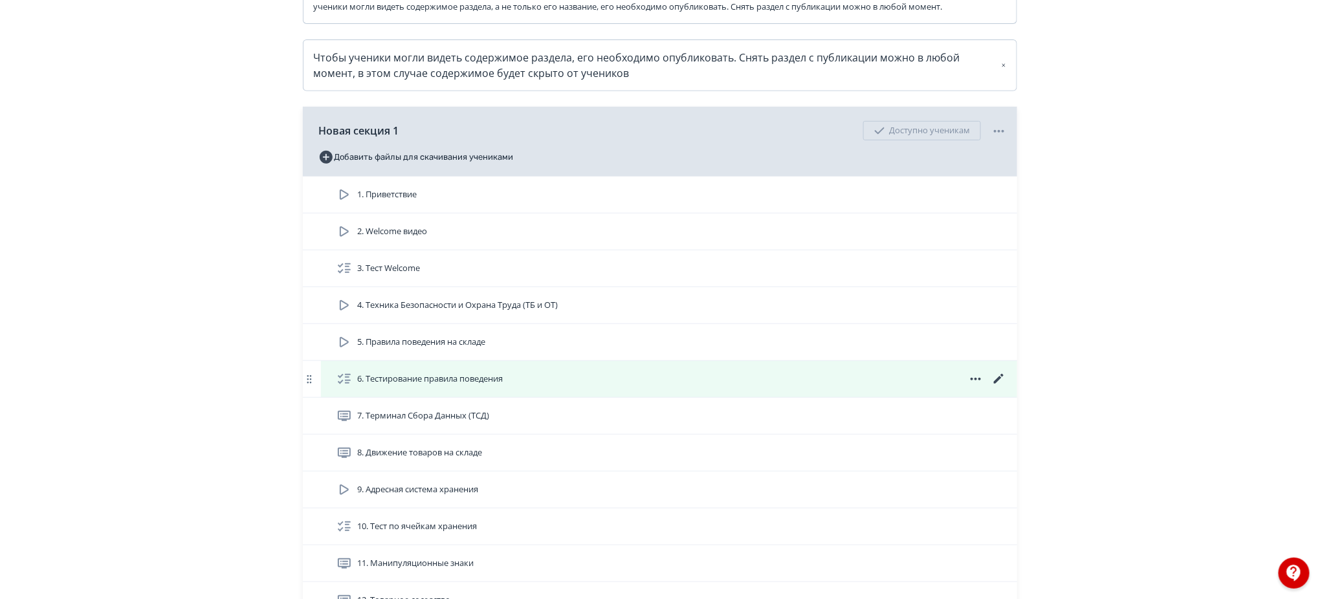
click at [1002, 387] on icon at bounding box center [999, 379] width 16 height 16
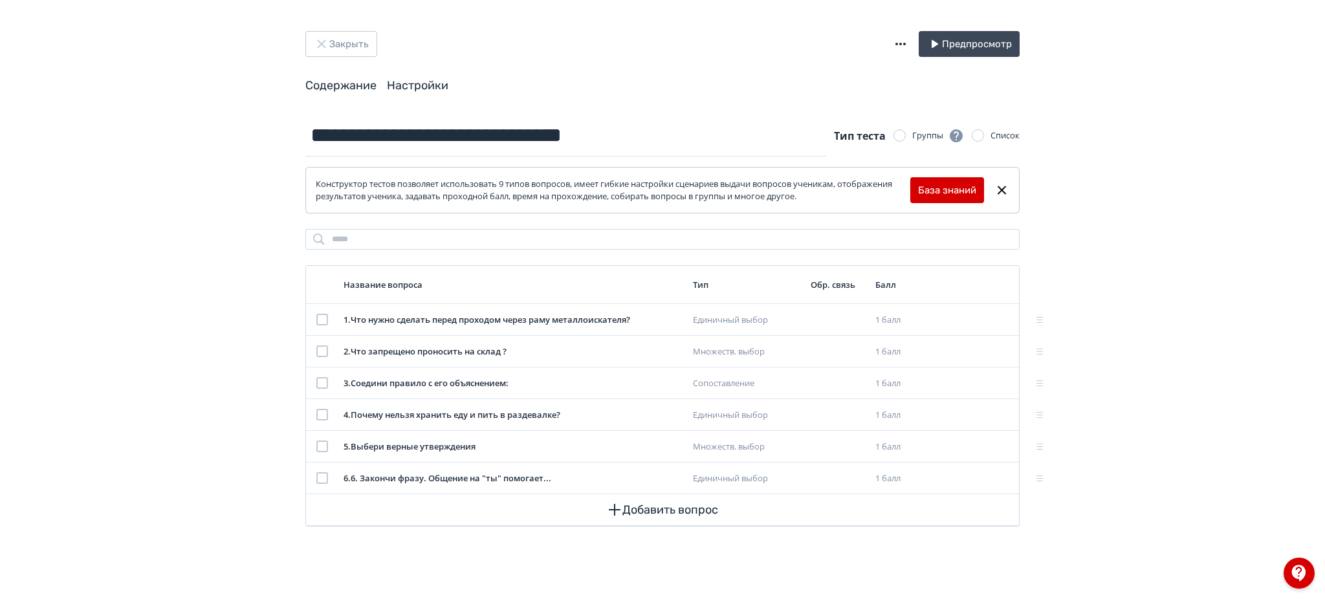
click at [419, 81] on link "Настройки" at bounding box center [417, 85] width 61 height 14
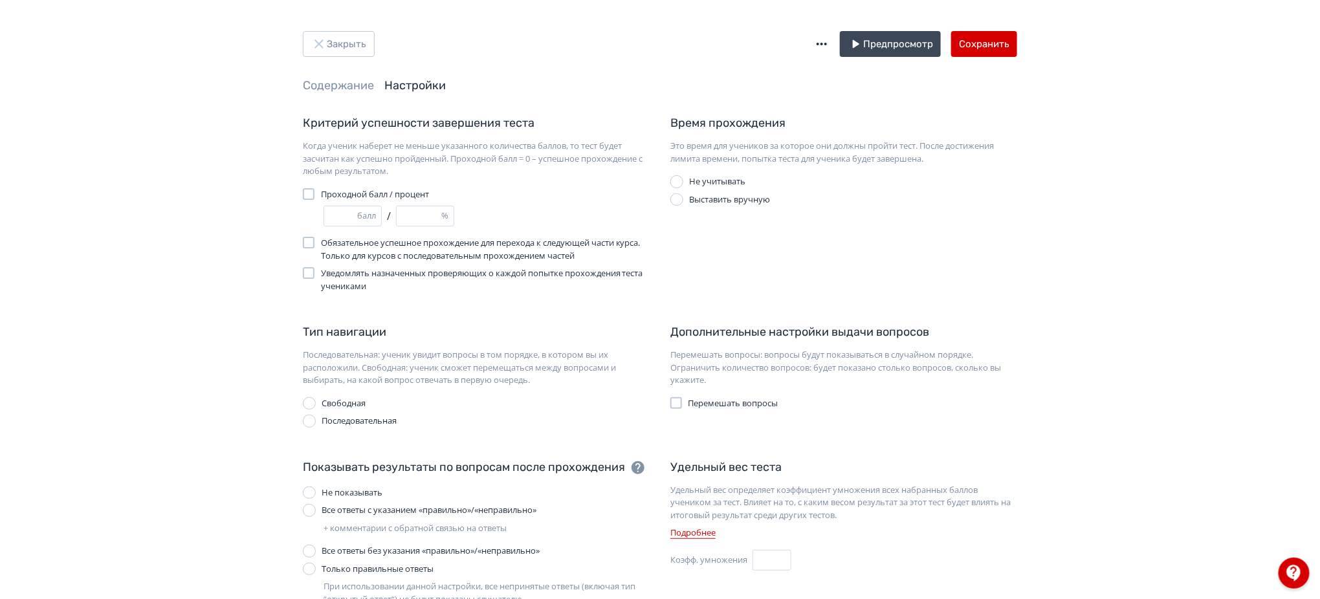
click at [347, 496] on div "Не показывать" at bounding box center [352, 493] width 61 height 13
click at [719, 393] on div "Дополнительные настройки выдачи вопросов Перемешать вопросы: вопросы будут пока…" at bounding box center [843, 375] width 367 height 104
drag, startPoint x: 658, startPoint y: 400, endPoint x: 675, endPoint y: 402, distance: 17.7
click at [661, 400] on div "Тип навигации Последовательная: ученик увидит вопросы в том порядке, в котором …" at bounding box center [659, 375] width 735 height 104
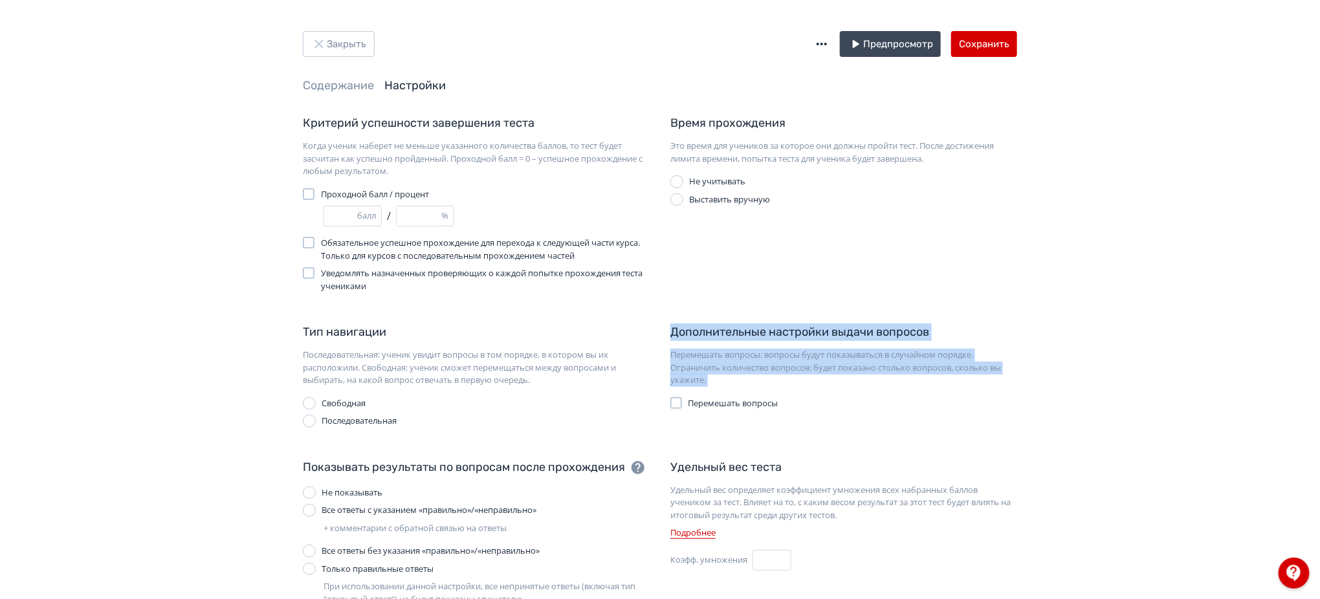
click at [676, 402] on div at bounding box center [676, 403] width 12 height 12
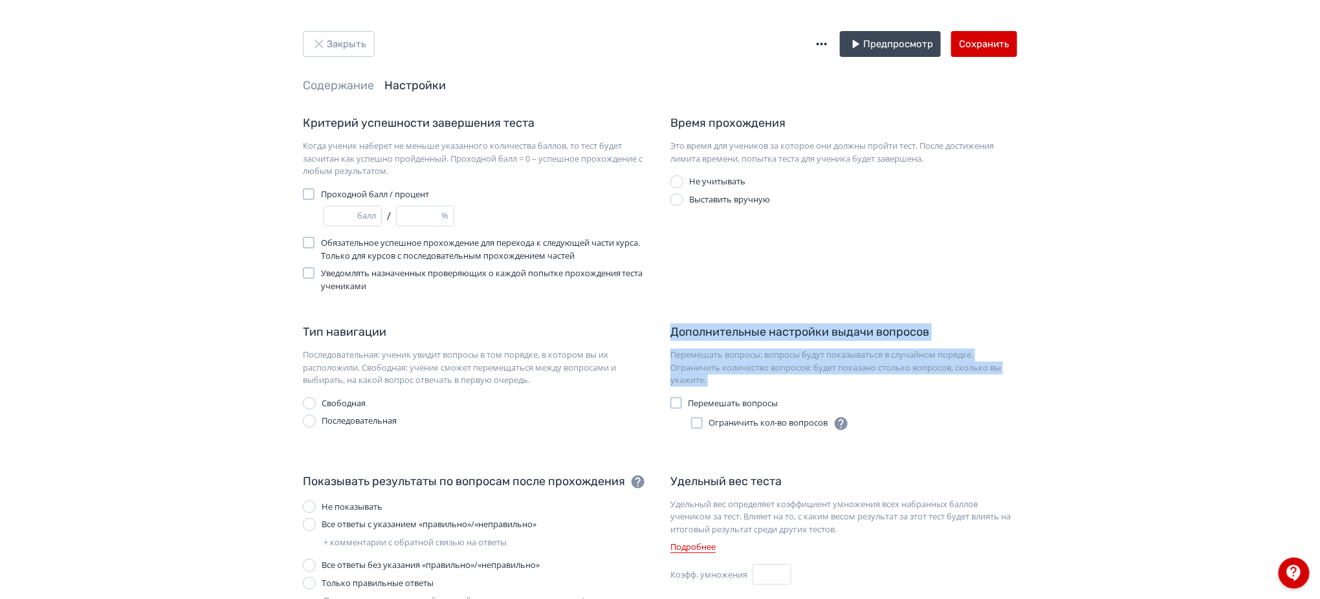
click at [1126, 388] on div "Закрыть Предпросмотр Сохранить Содержание Настройки Критерий успешности заверше…" at bounding box center [660, 435] width 1320 height 871
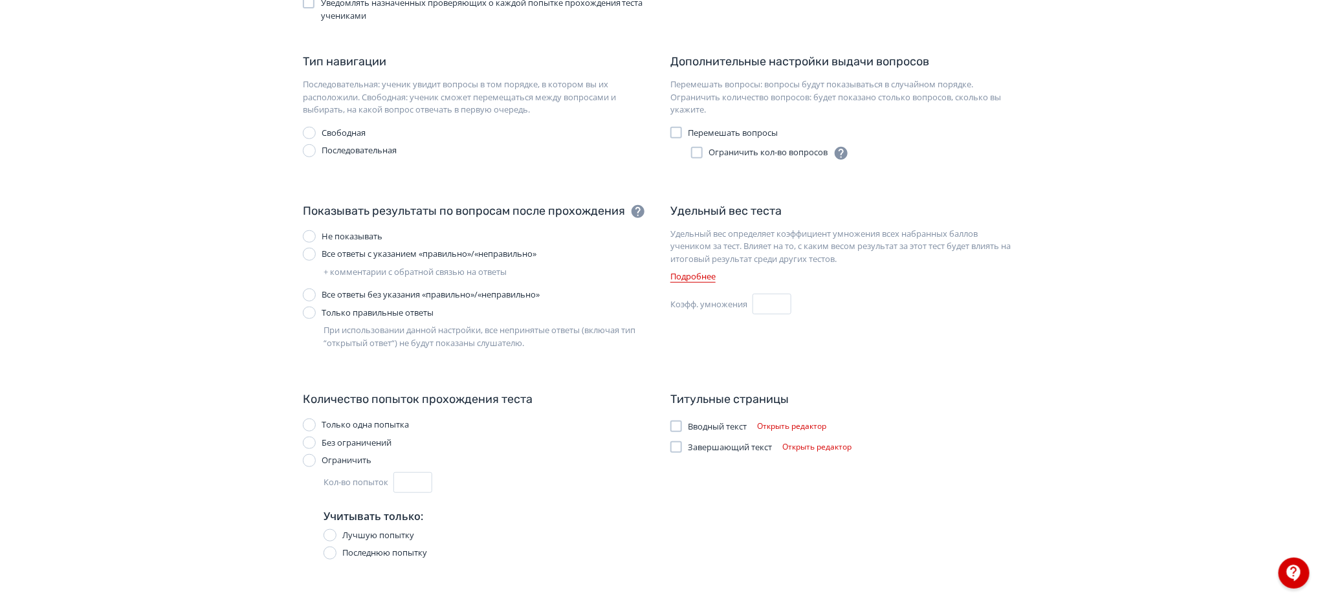
scroll to position [272, 0]
click at [778, 421] on button "Открыть редактор" at bounding box center [792, 425] width 80 height 16
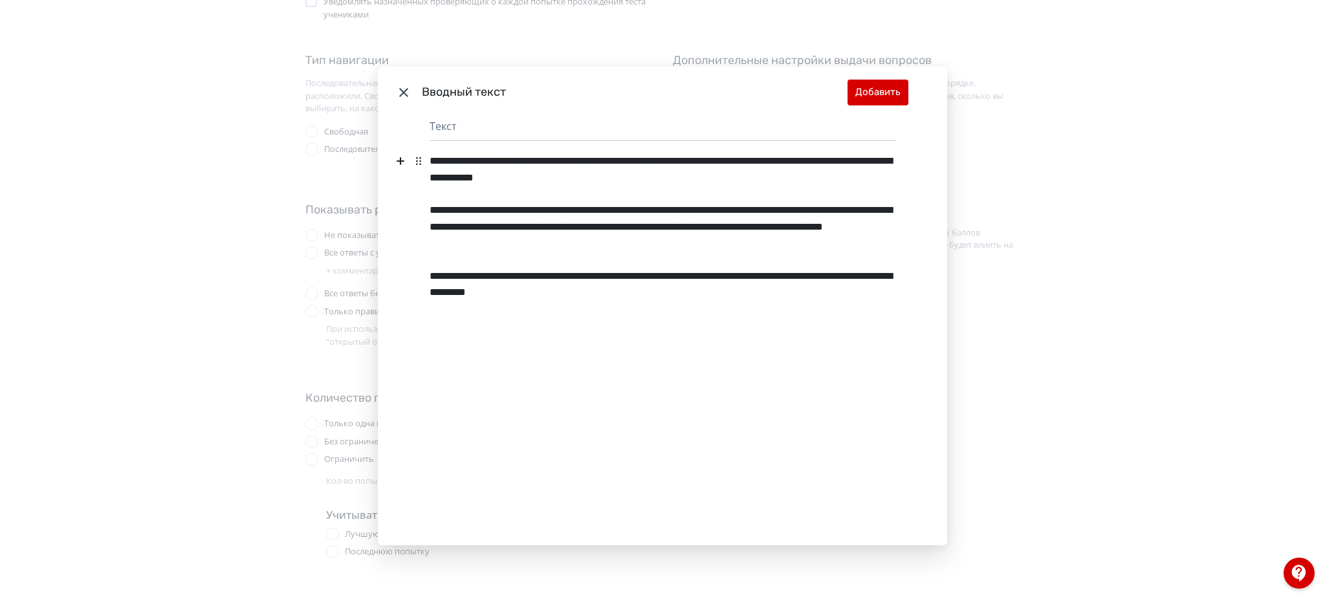
click at [1179, 342] on div "**********" at bounding box center [662, 299] width 1325 height 599
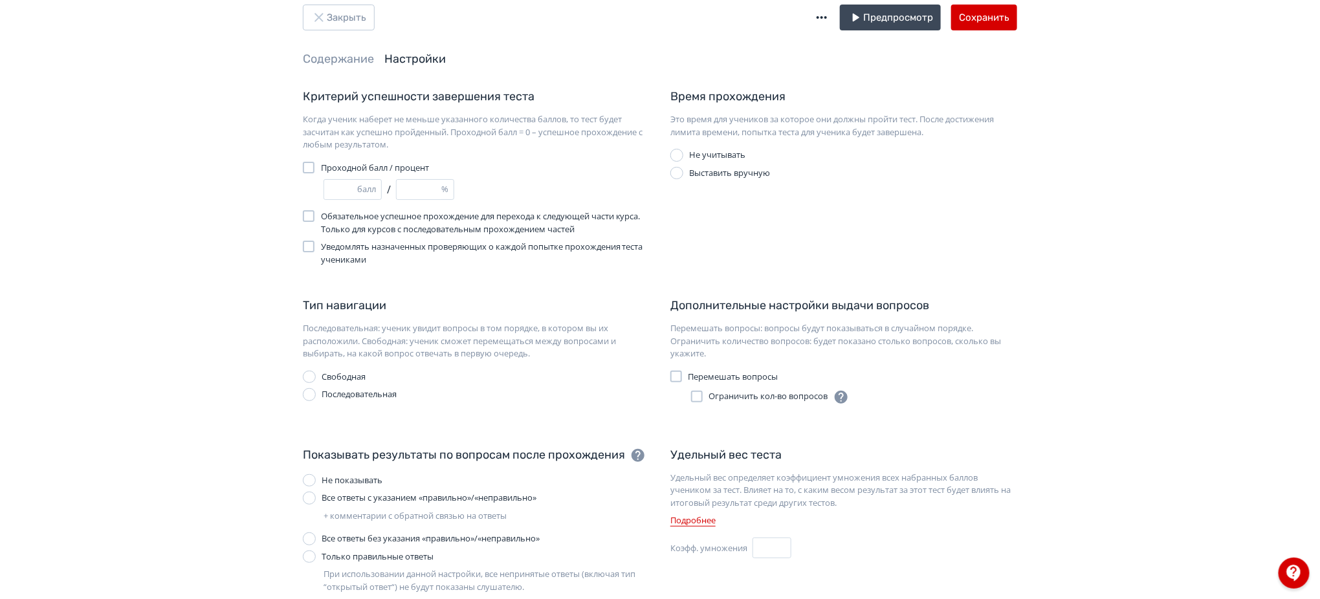
scroll to position [13, 0]
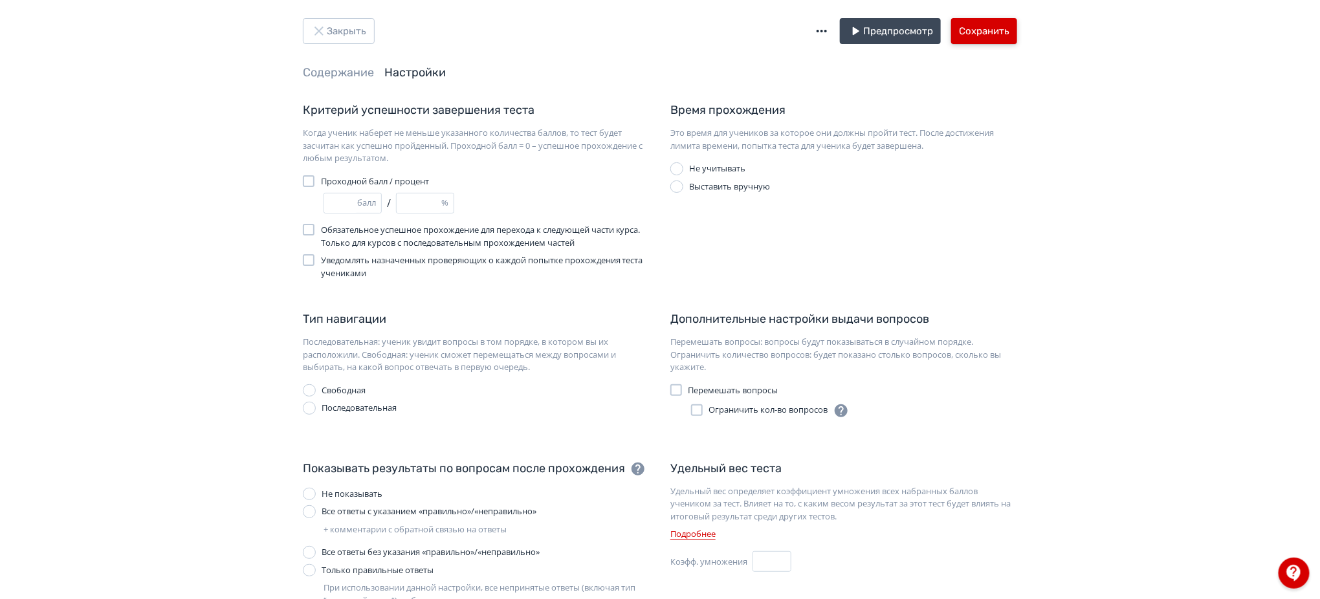
click at [974, 24] on button "Сохранить" at bounding box center [984, 31] width 66 height 26
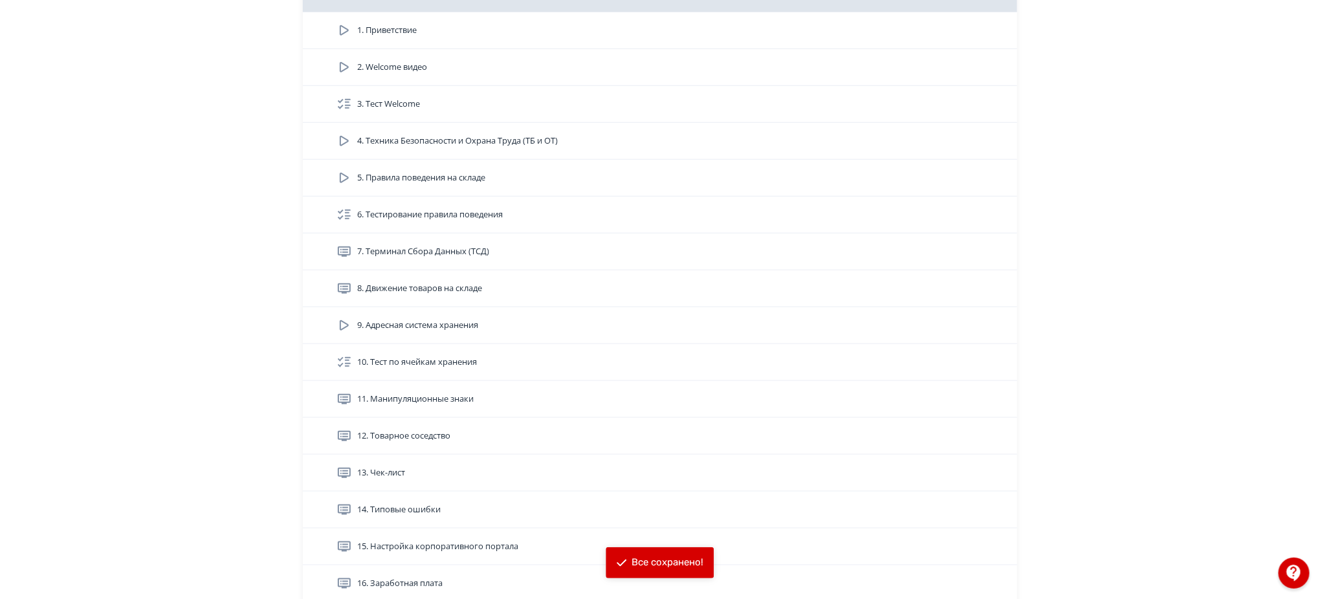
scroll to position [431, 0]
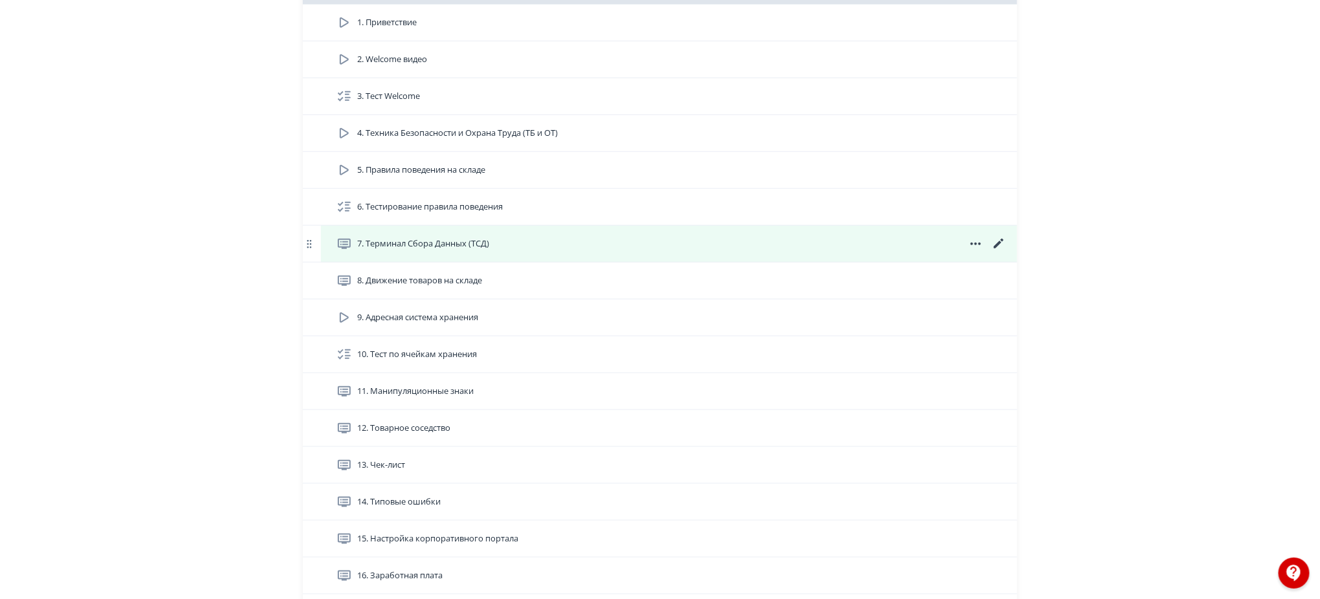
click at [998, 248] on icon at bounding box center [999, 244] width 10 height 10
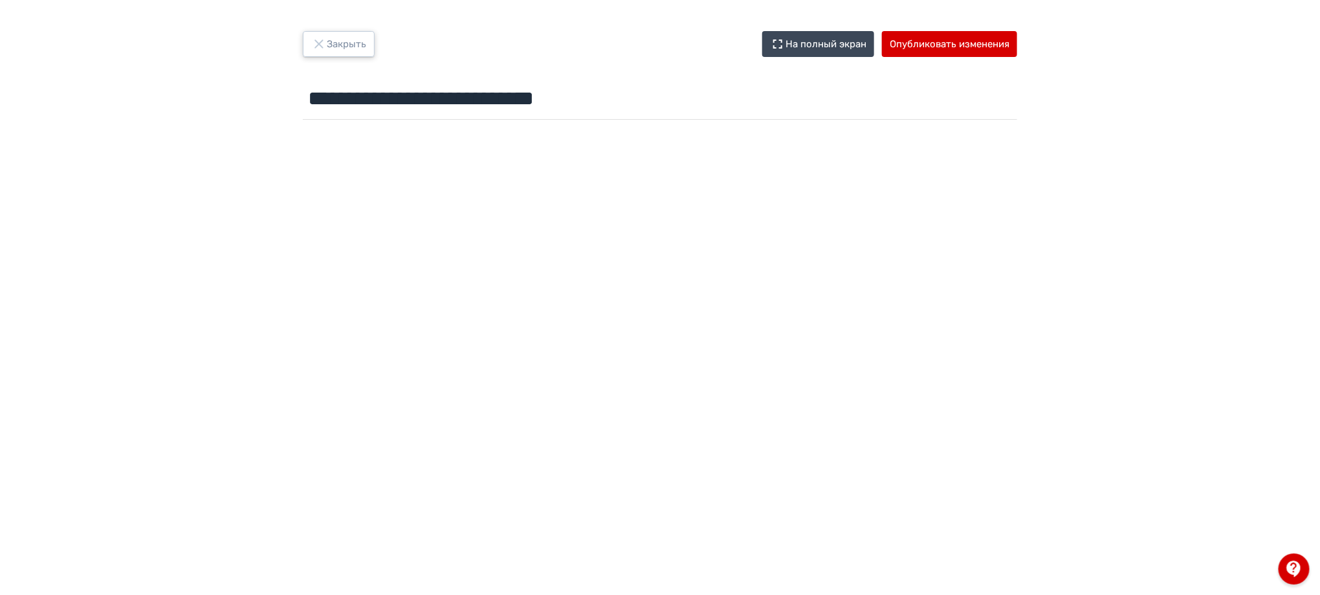
click at [323, 49] on icon "button" at bounding box center [319, 44] width 16 height 16
